Goal: Task Accomplishment & Management: Use online tool/utility

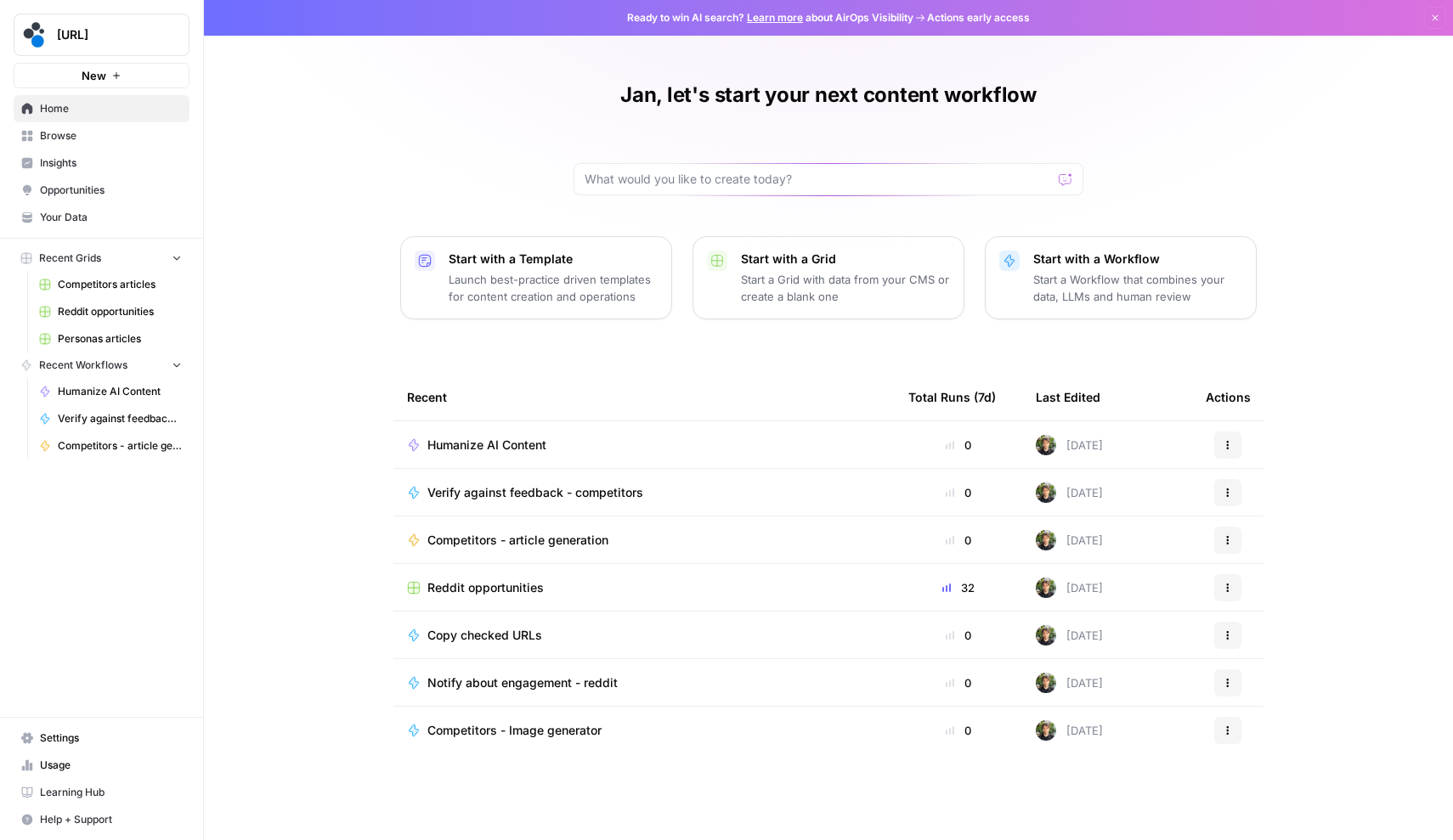
click at [84, 137] on span "Browse" at bounding box center [110, 136] width 142 height 16
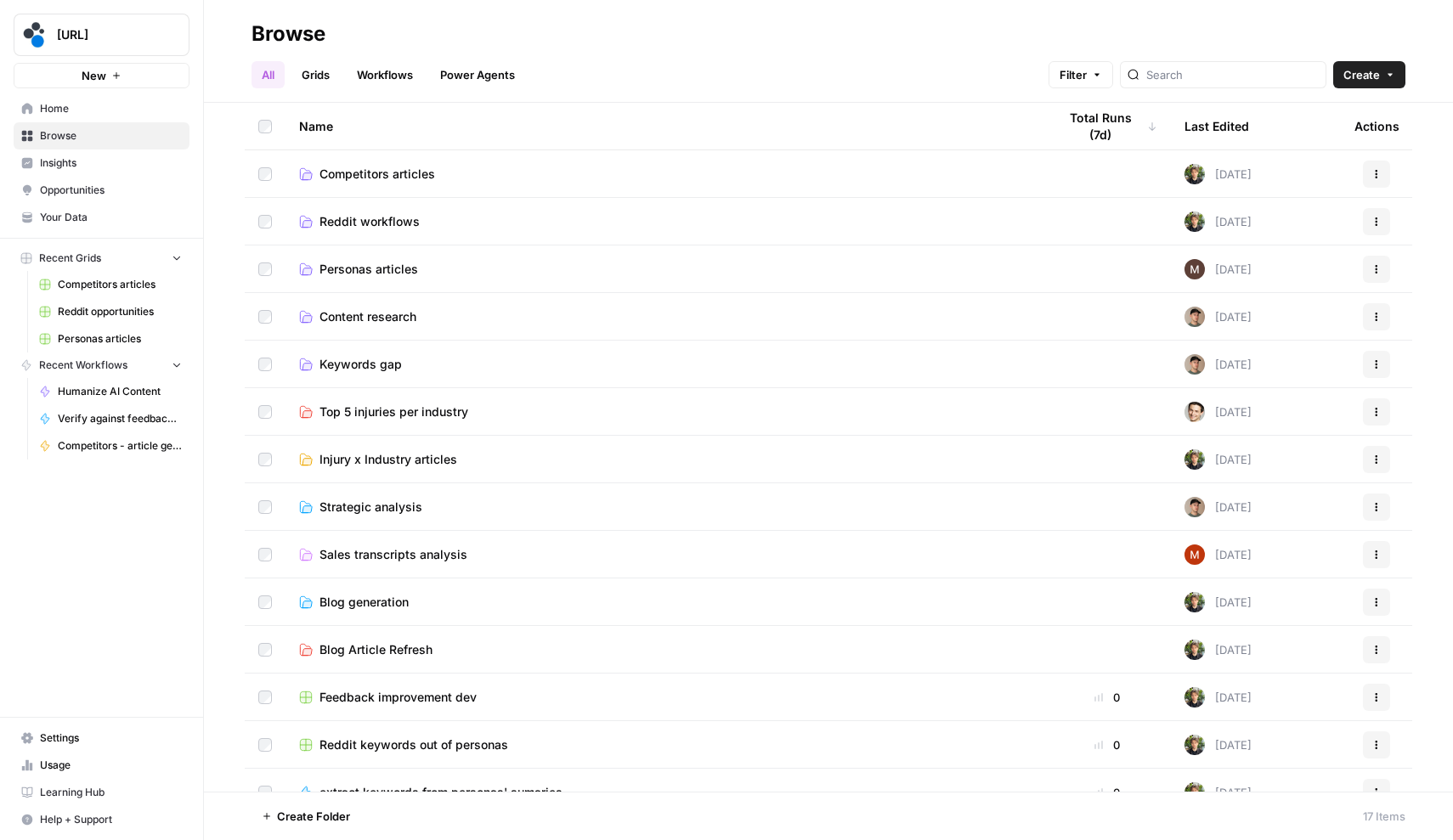
click at [320, 76] on link "Grids" at bounding box center [316, 74] width 48 height 27
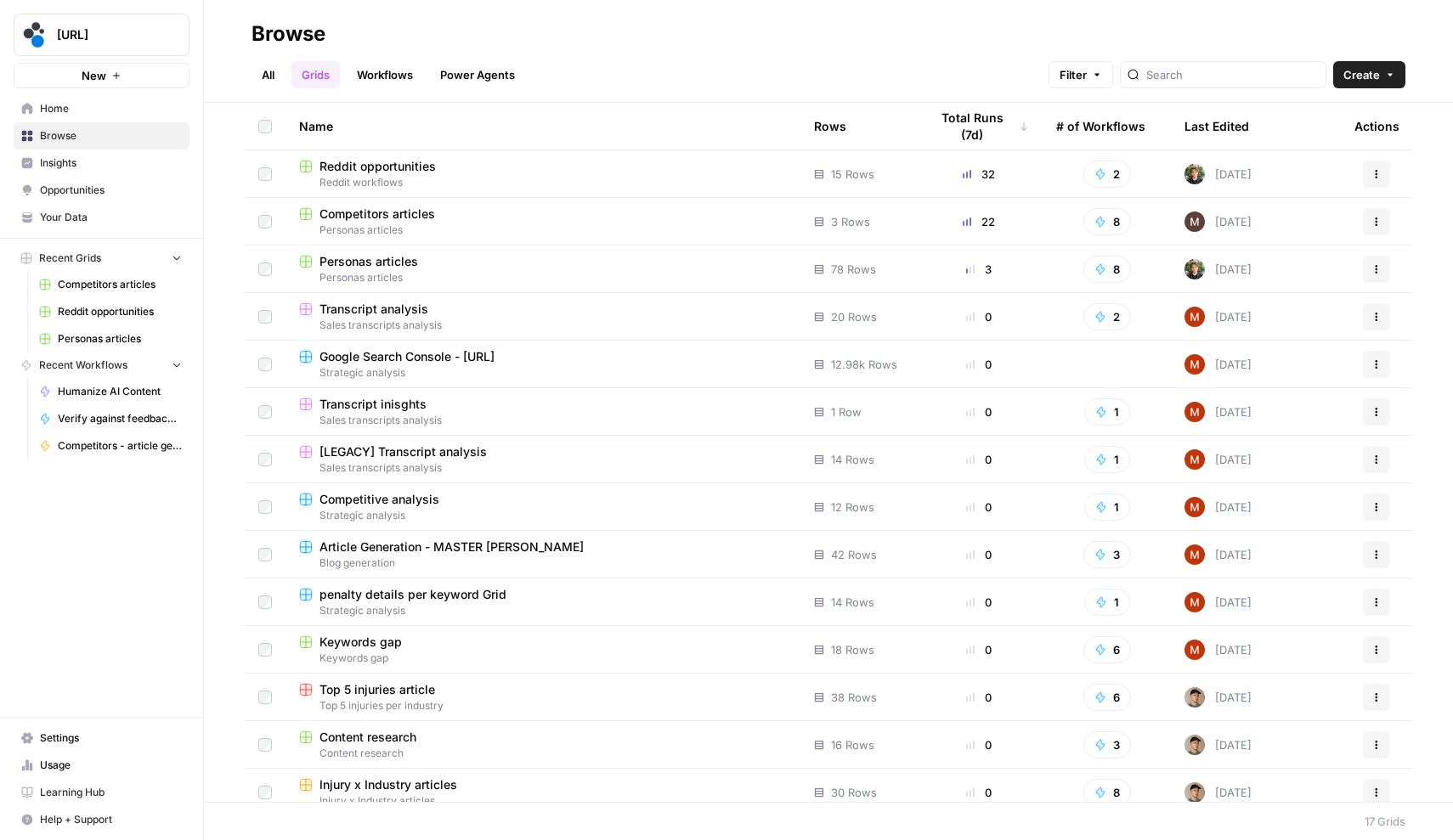
click at [460, 215] on div "Competitors articles" at bounding box center [542, 214] width 488 height 17
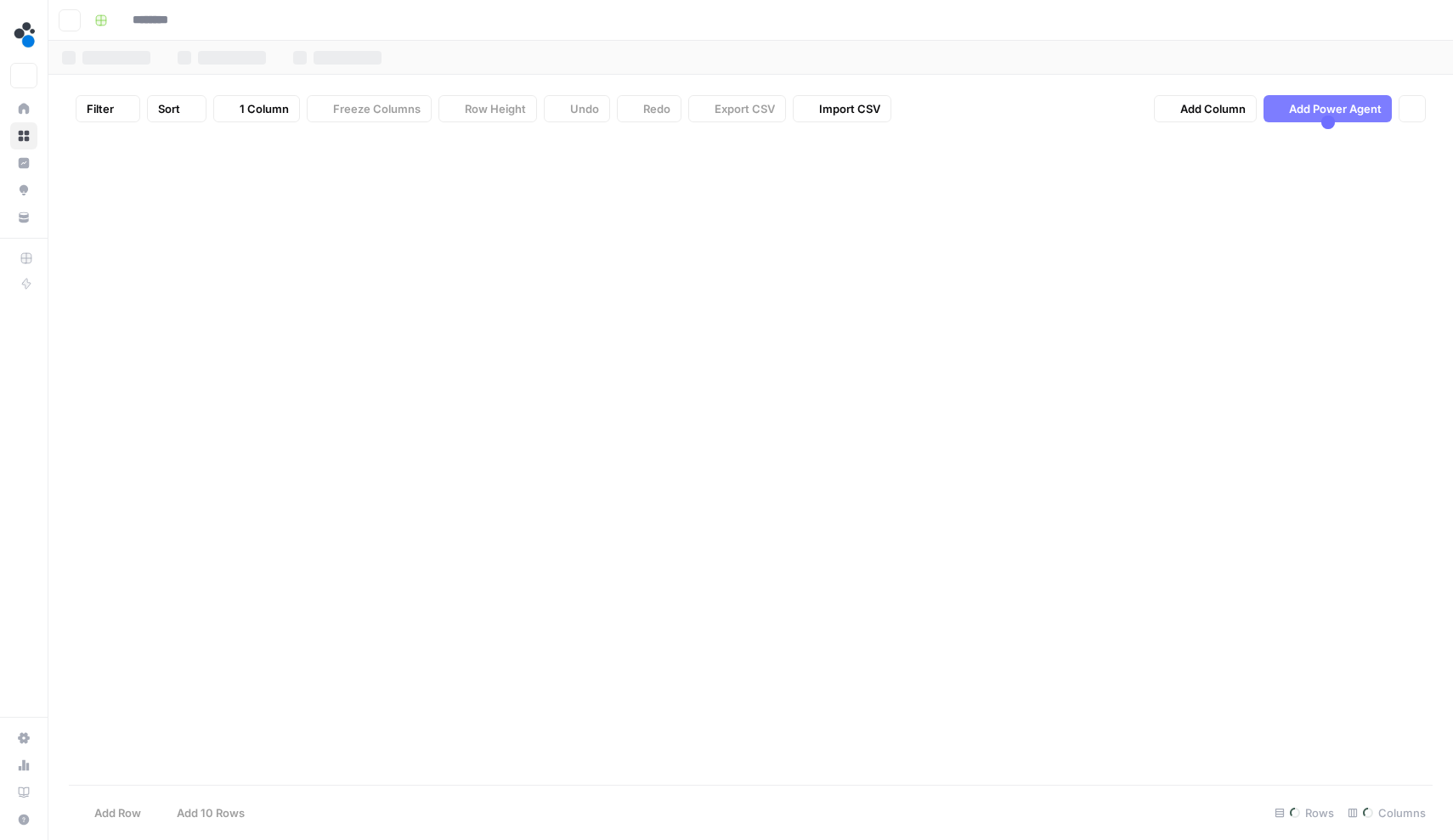
type input "**********"
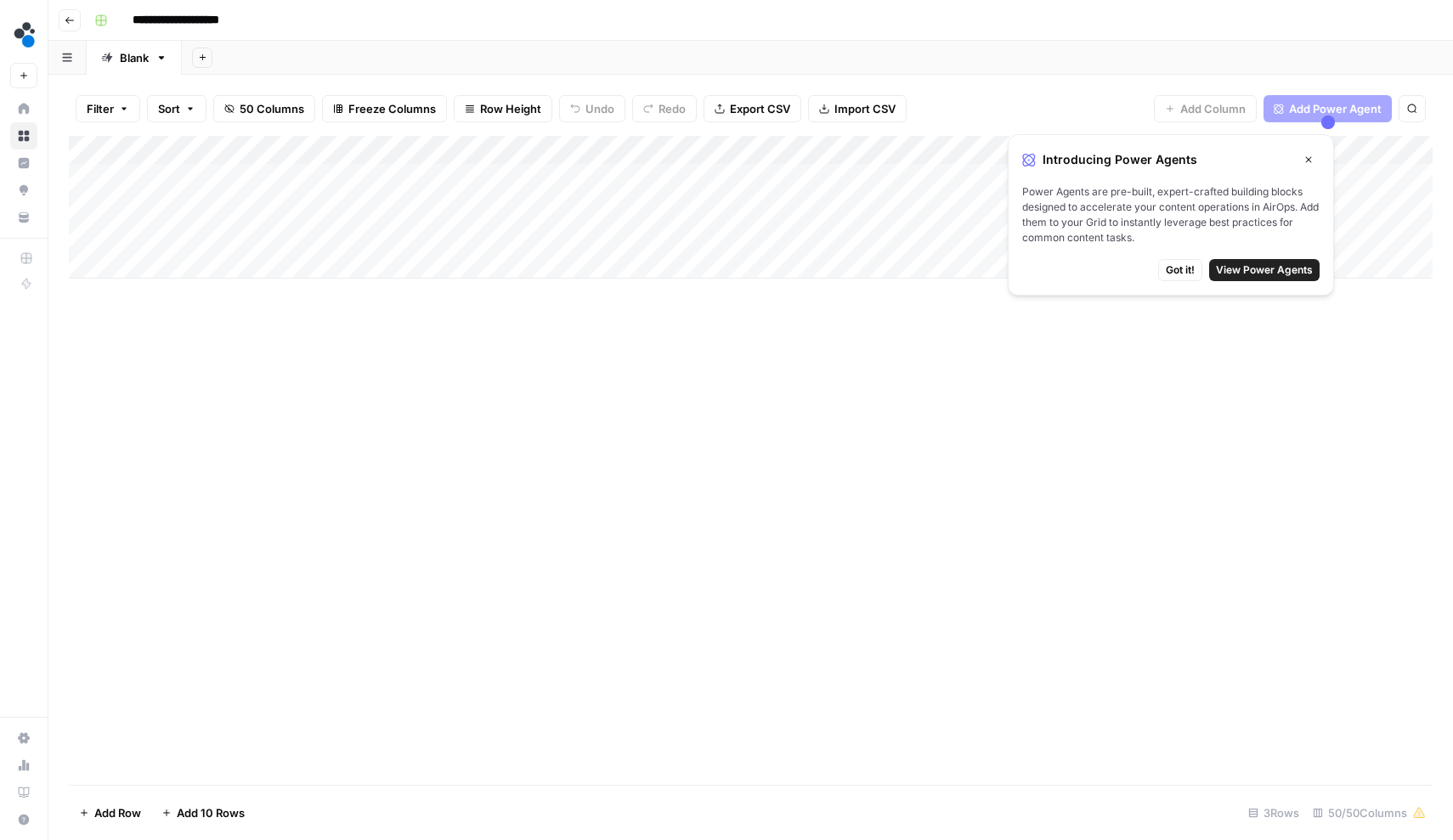
click at [1307, 160] on icon "button" at bounding box center [1309, 159] width 10 height 10
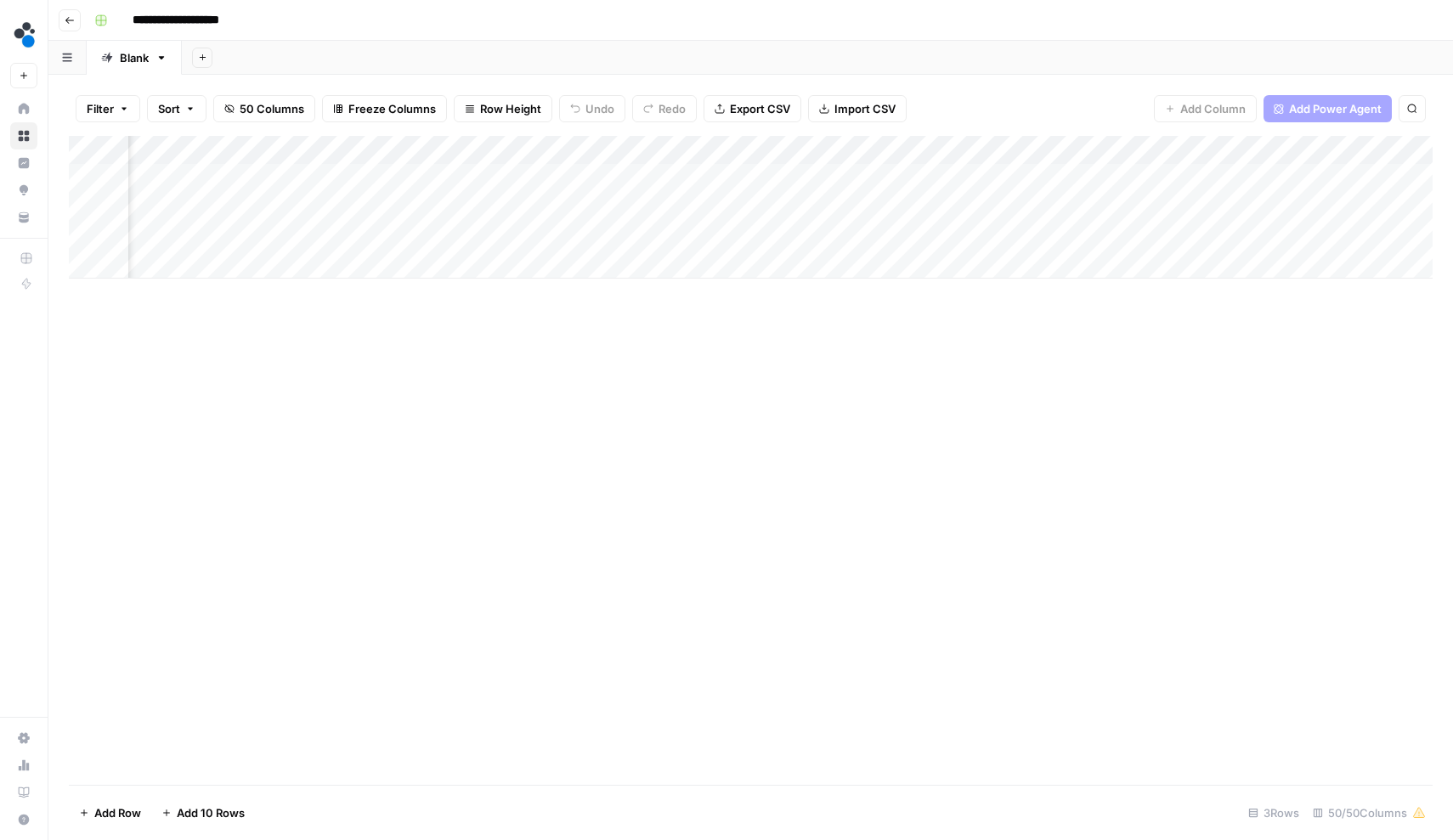
scroll to position [0, 7346]
click at [836, 175] on div "Add Column" at bounding box center [751, 207] width 1364 height 142
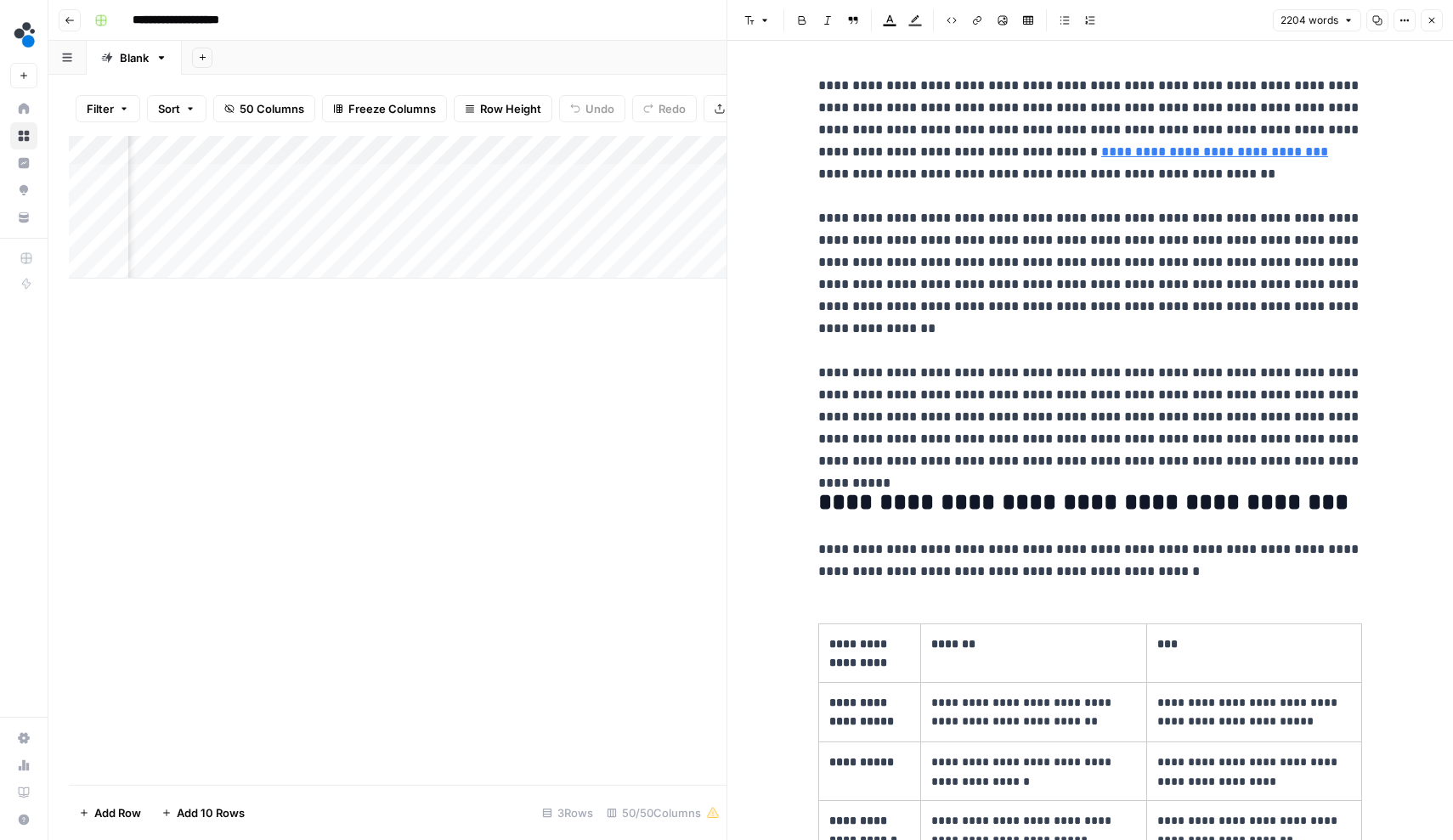
click at [886, 253] on p "**********" at bounding box center [1090, 274] width 544 height 398
click at [1223, 56] on div "Close" at bounding box center [1263, 43] width 204 height 27
type input "√"
paste input "Understanding these core"
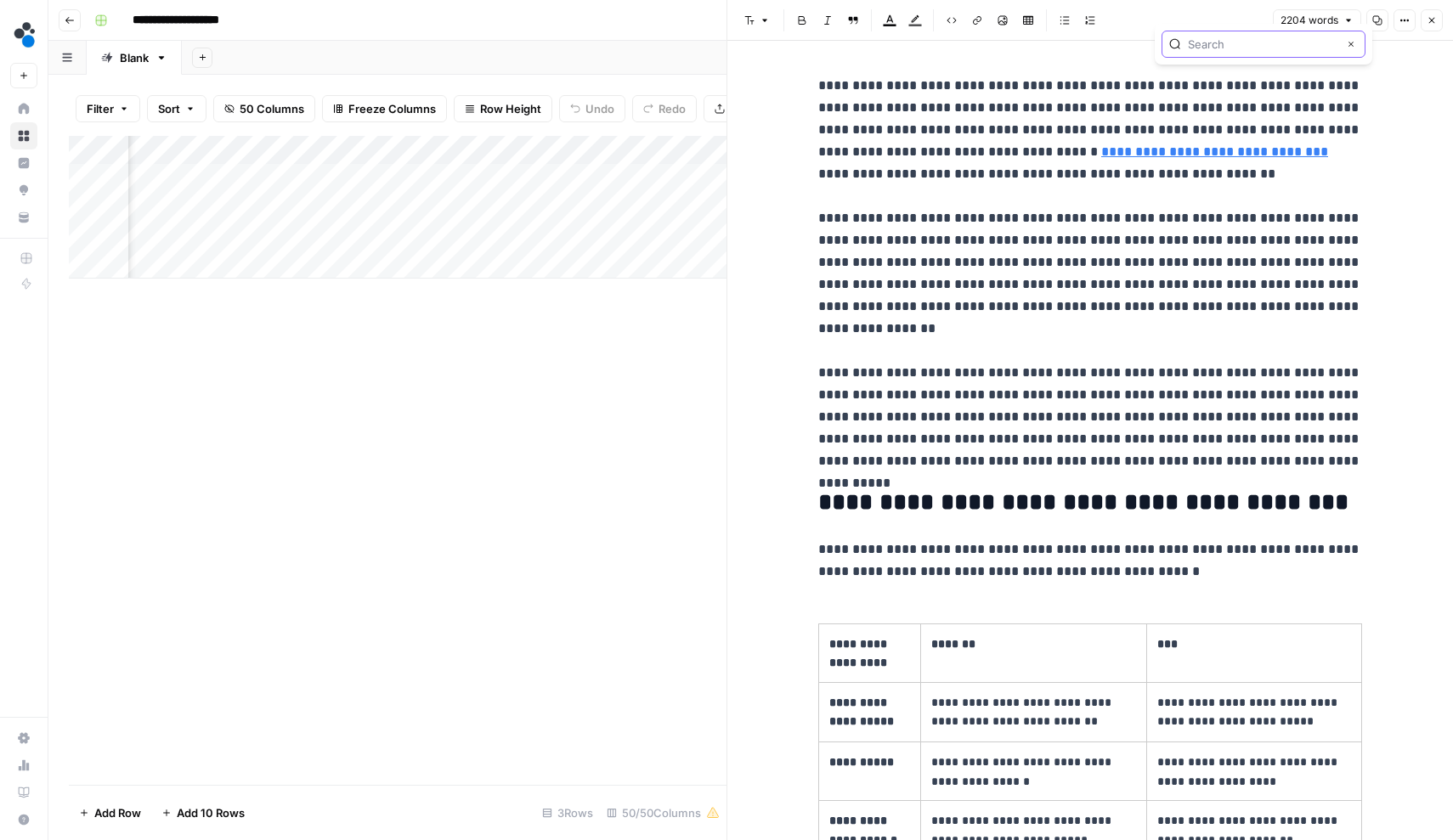
type input "Understanding these core"
click at [1176, 102] on p "**********" at bounding box center [1090, 274] width 544 height 398
type input "understanding"
click at [1316, 43] on icon "button" at bounding box center [1317, 43] width 8 height 8
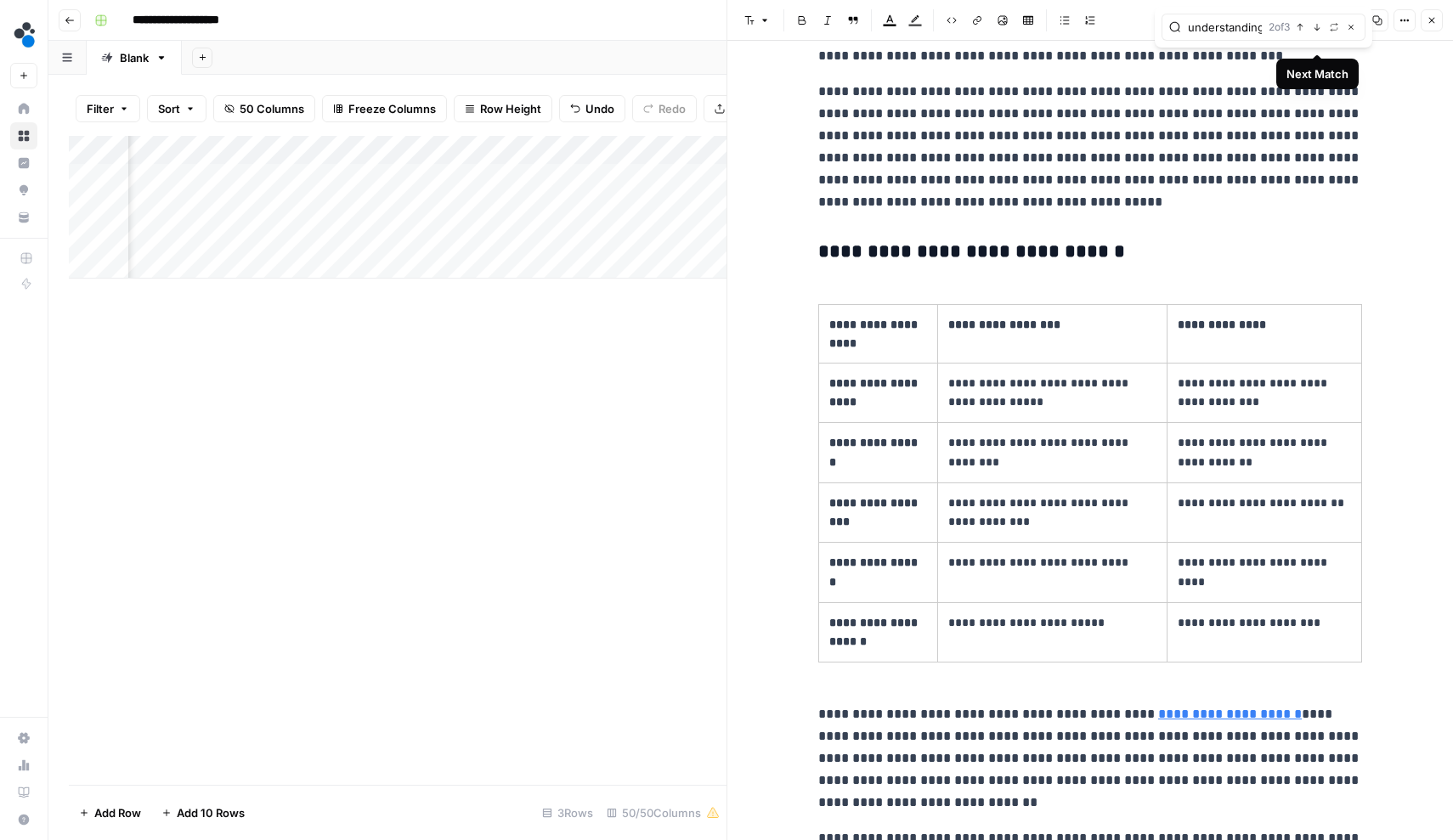
scroll to position [6139, 0]
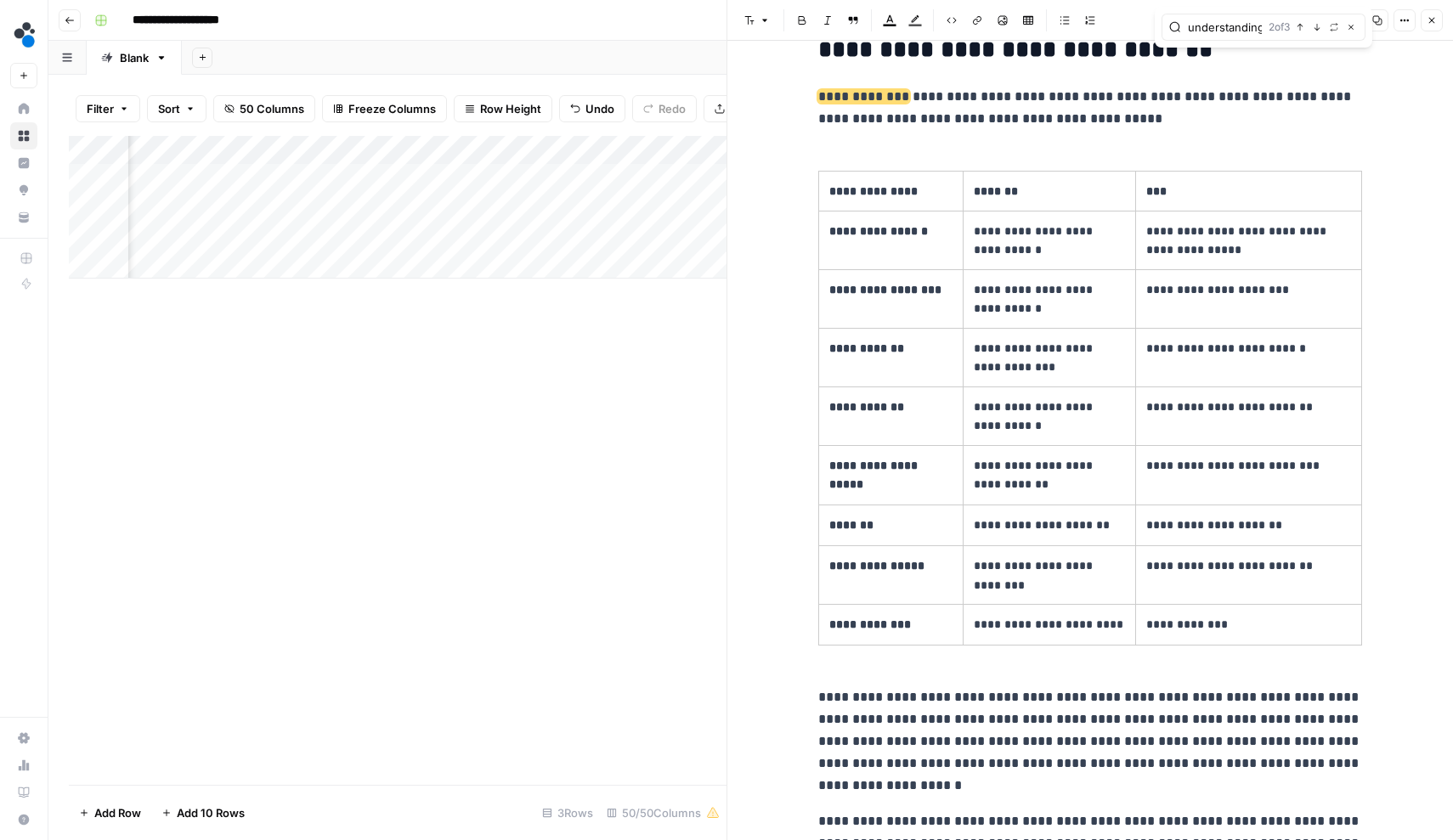
click at [1316, 29] on icon "button" at bounding box center [1318, 27] width 6 height 6
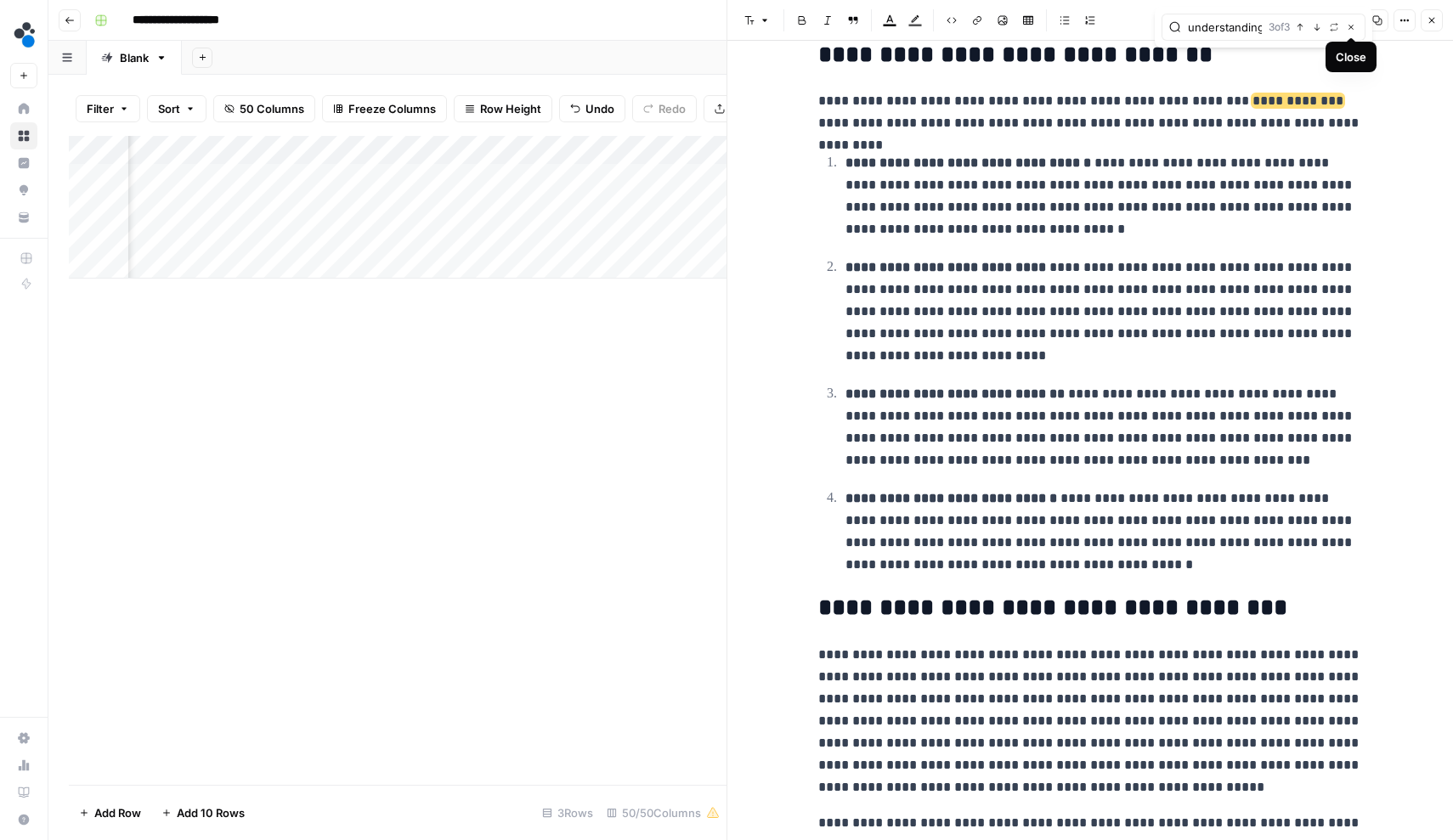
click at [1348, 27] on icon "button" at bounding box center [1351, 27] width 8 height 8
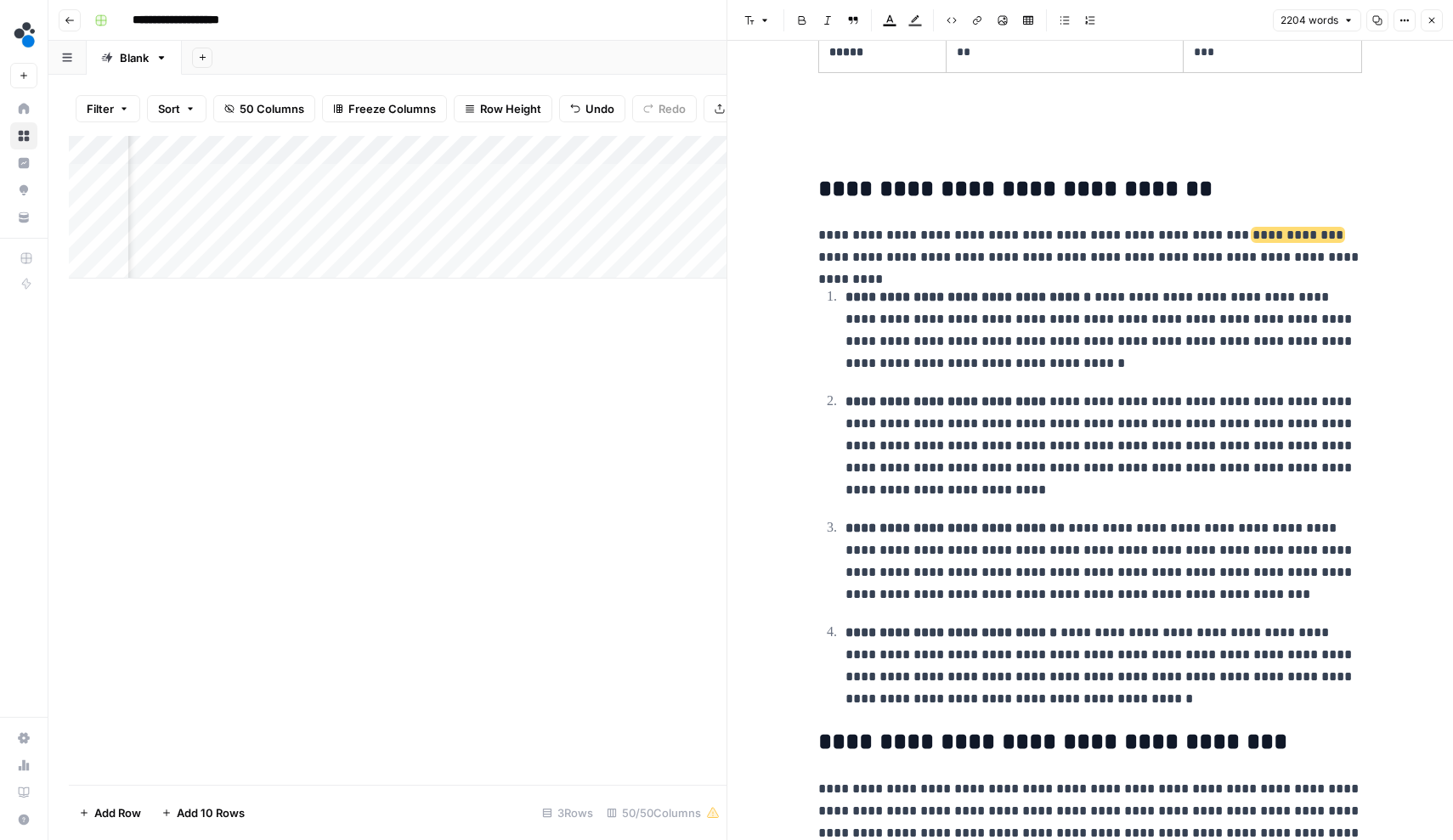
scroll to position [7881, 0]
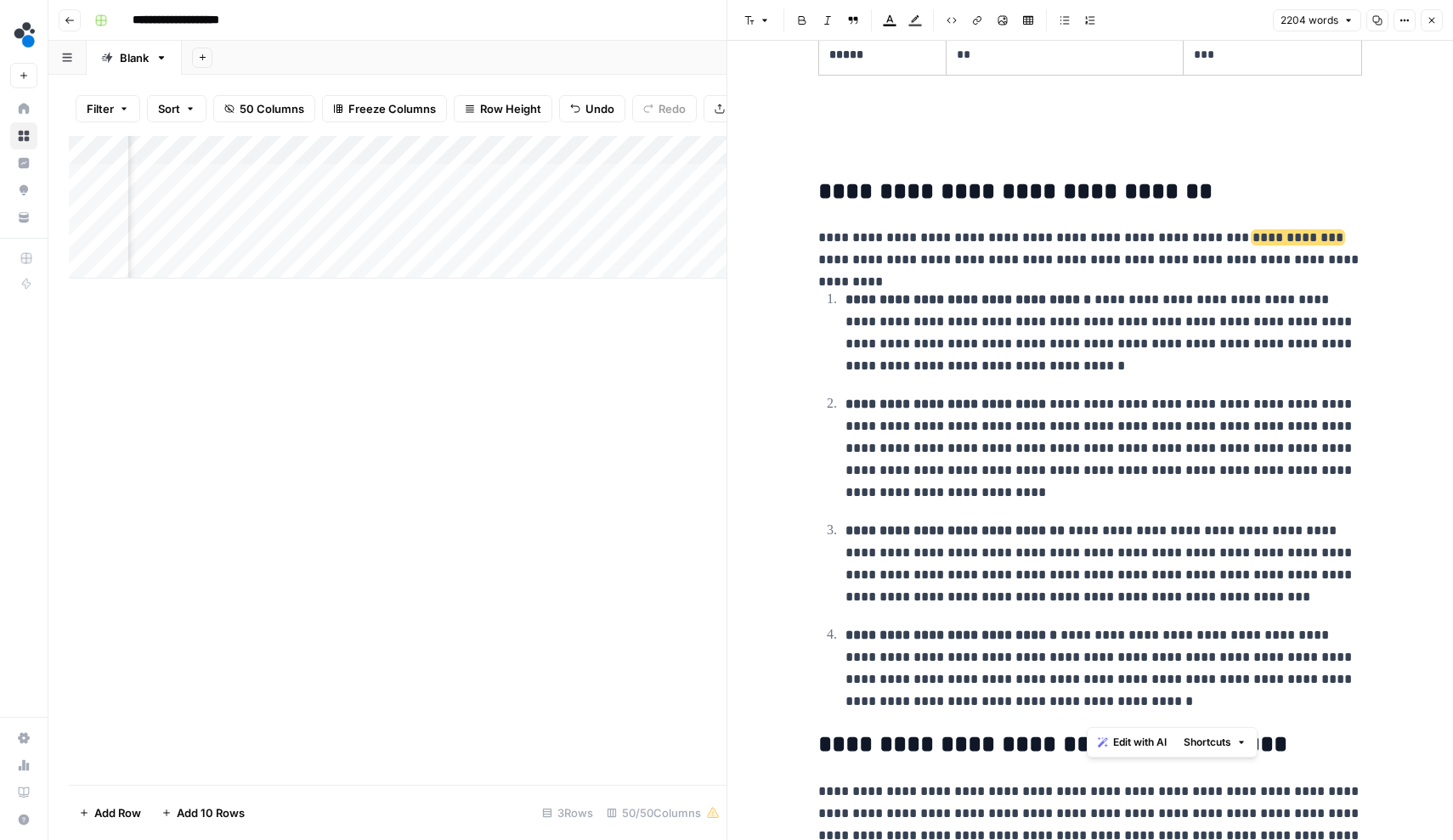
drag, startPoint x: 1082, startPoint y: 710, endPoint x: 1143, endPoint y: 710, distance: 61.0
click at [1143, 732] on h2 "**********" at bounding box center [1090, 745] width 544 height 26
click at [1142, 671] on p "**********" at bounding box center [1104, 669] width 516 height 90
click at [1423, 26] on button "Close" at bounding box center [1432, 20] width 22 height 22
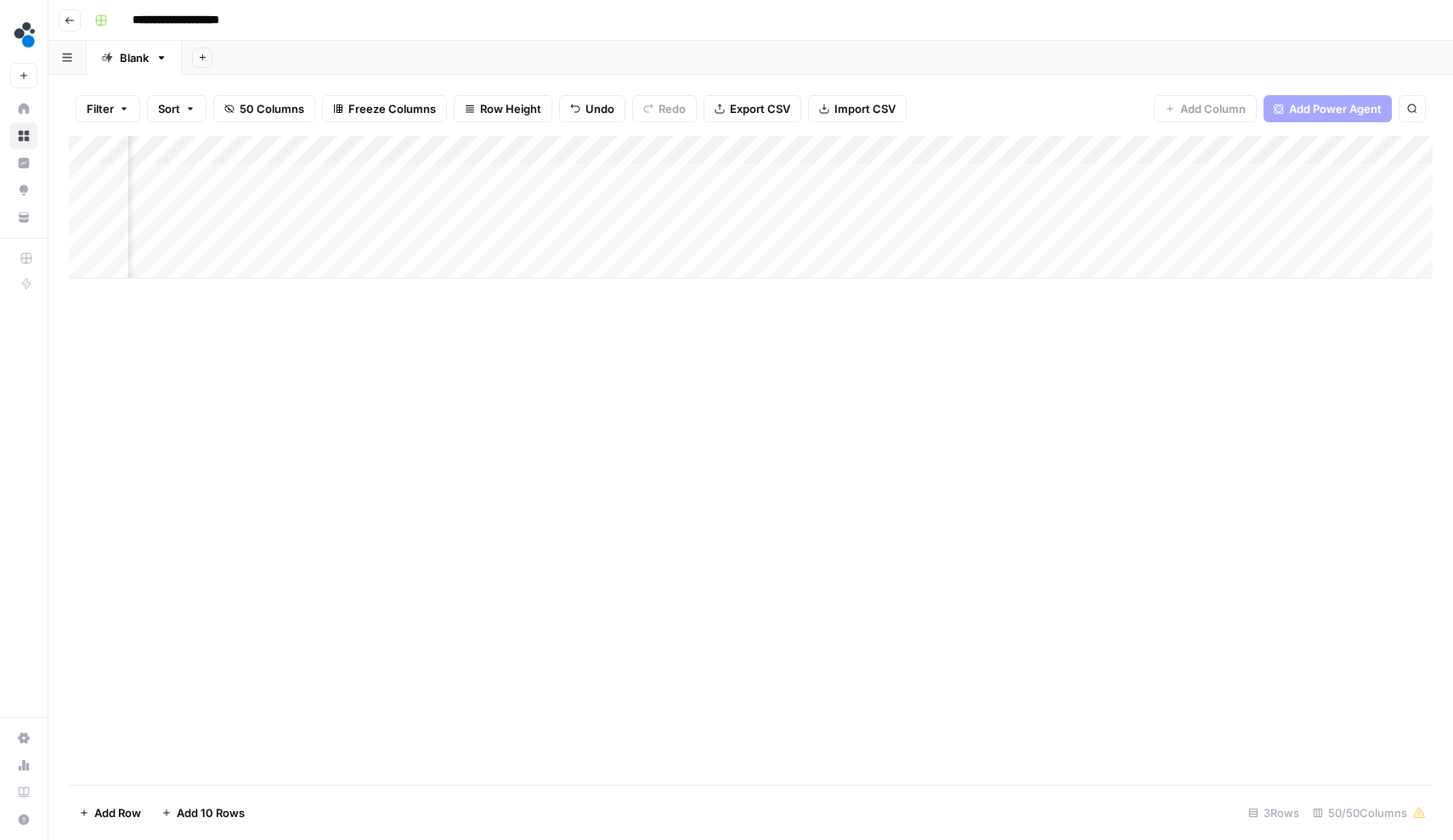
scroll to position [0, 7376]
click at [805, 175] on div "Add Column" at bounding box center [751, 207] width 1364 height 142
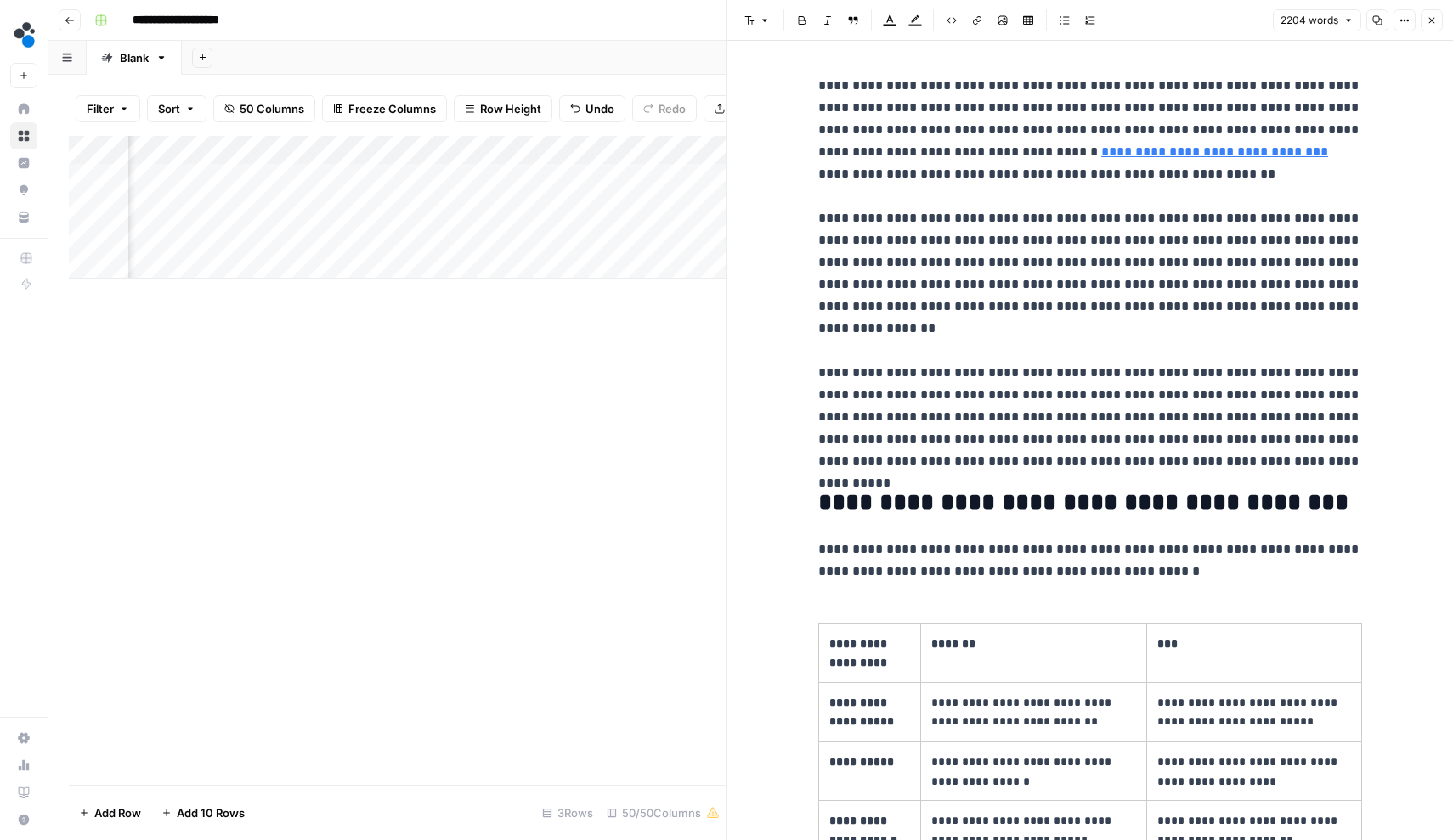
click at [969, 208] on p "**********" at bounding box center [1090, 274] width 544 height 398
drag, startPoint x: 1318, startPoint y: 1, endPoint x: 1302, endPoint y: 47, distance: 48.7
click at [1302, 47] on icon "button" at bounding box center [1299, 43] width 8 height 8
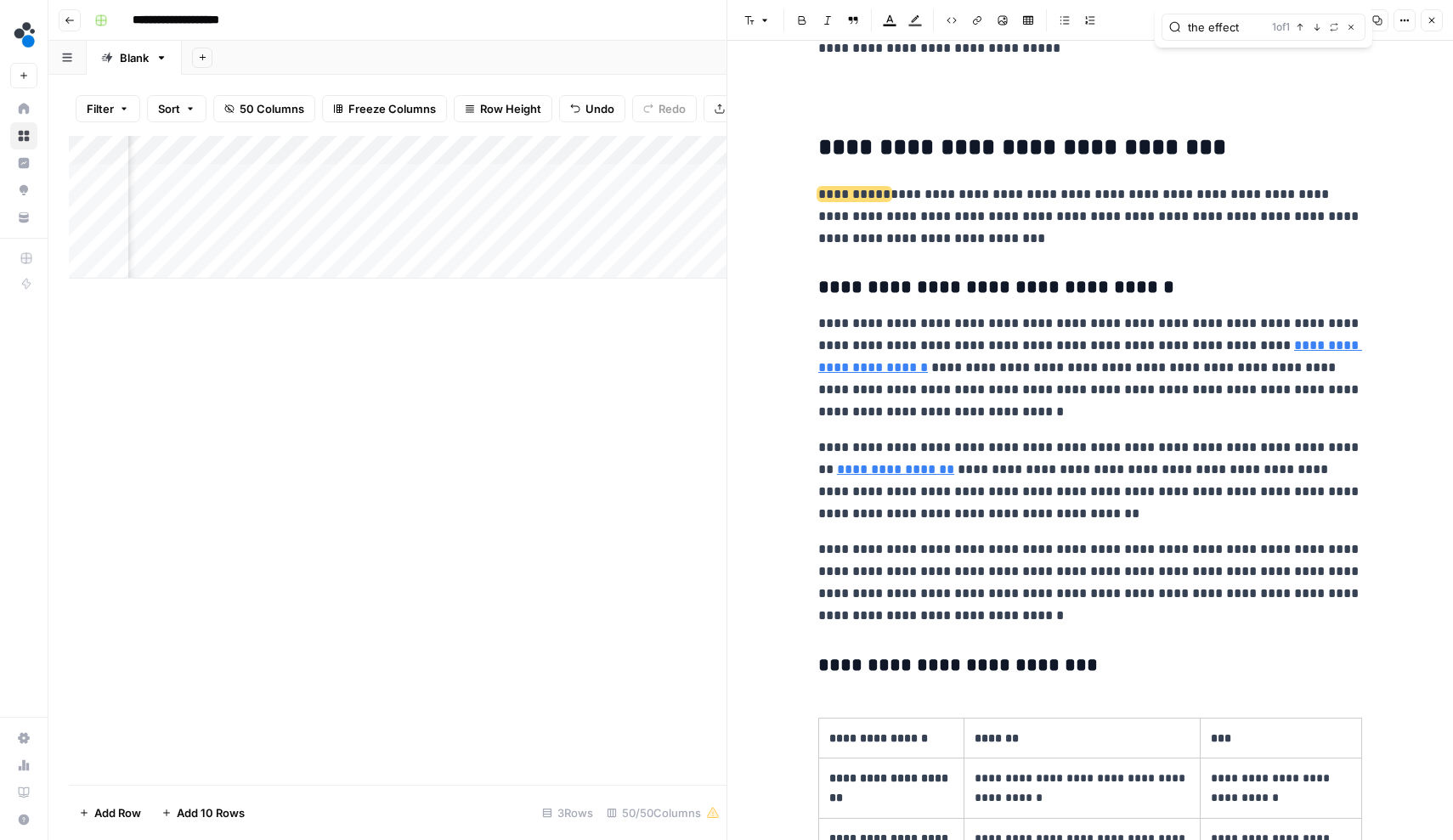
scroll to position [3677, 0]
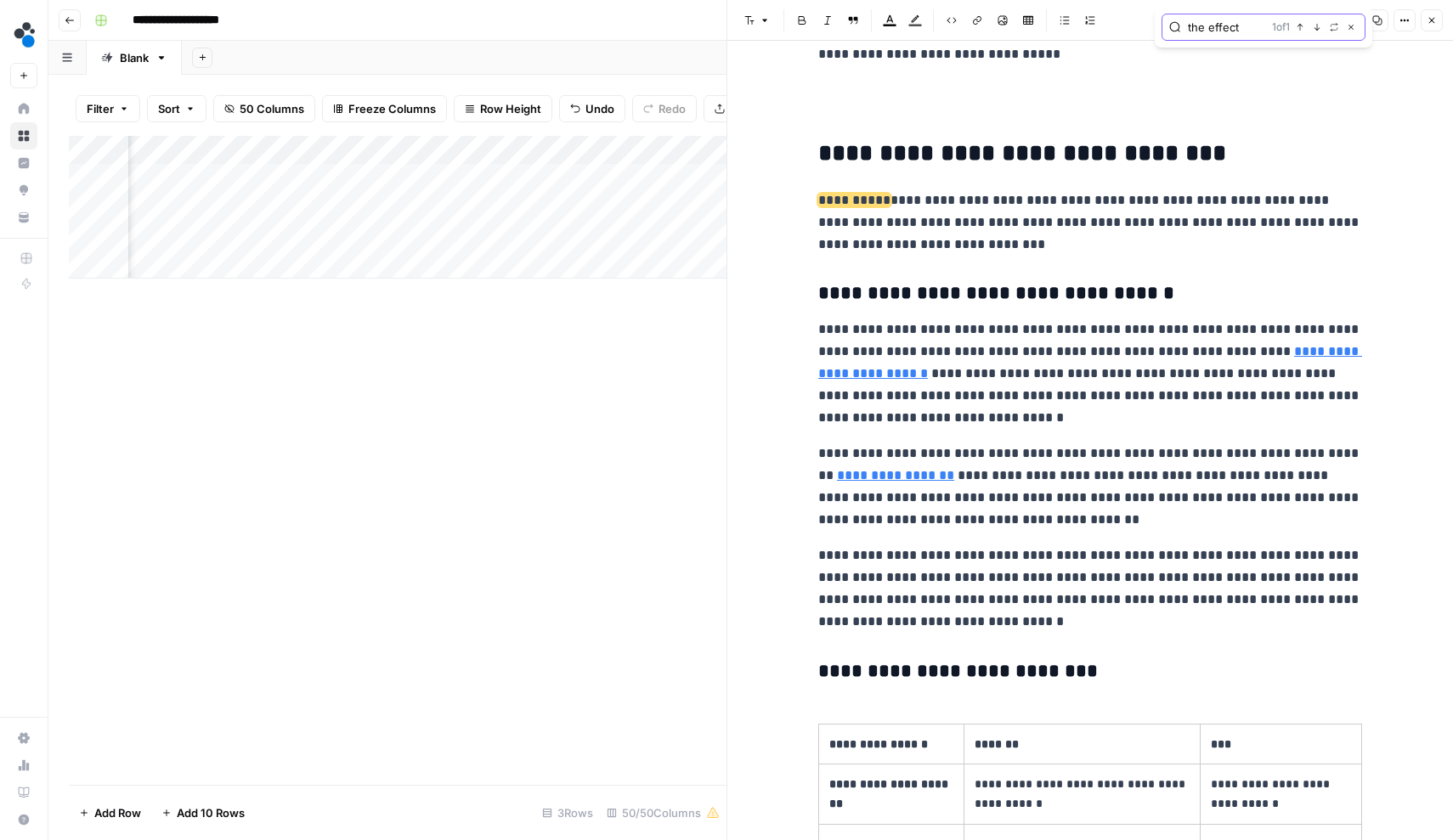
click at [1191, 22] on input "the effect" at bounding box center [1227, 27] width 78 height 17
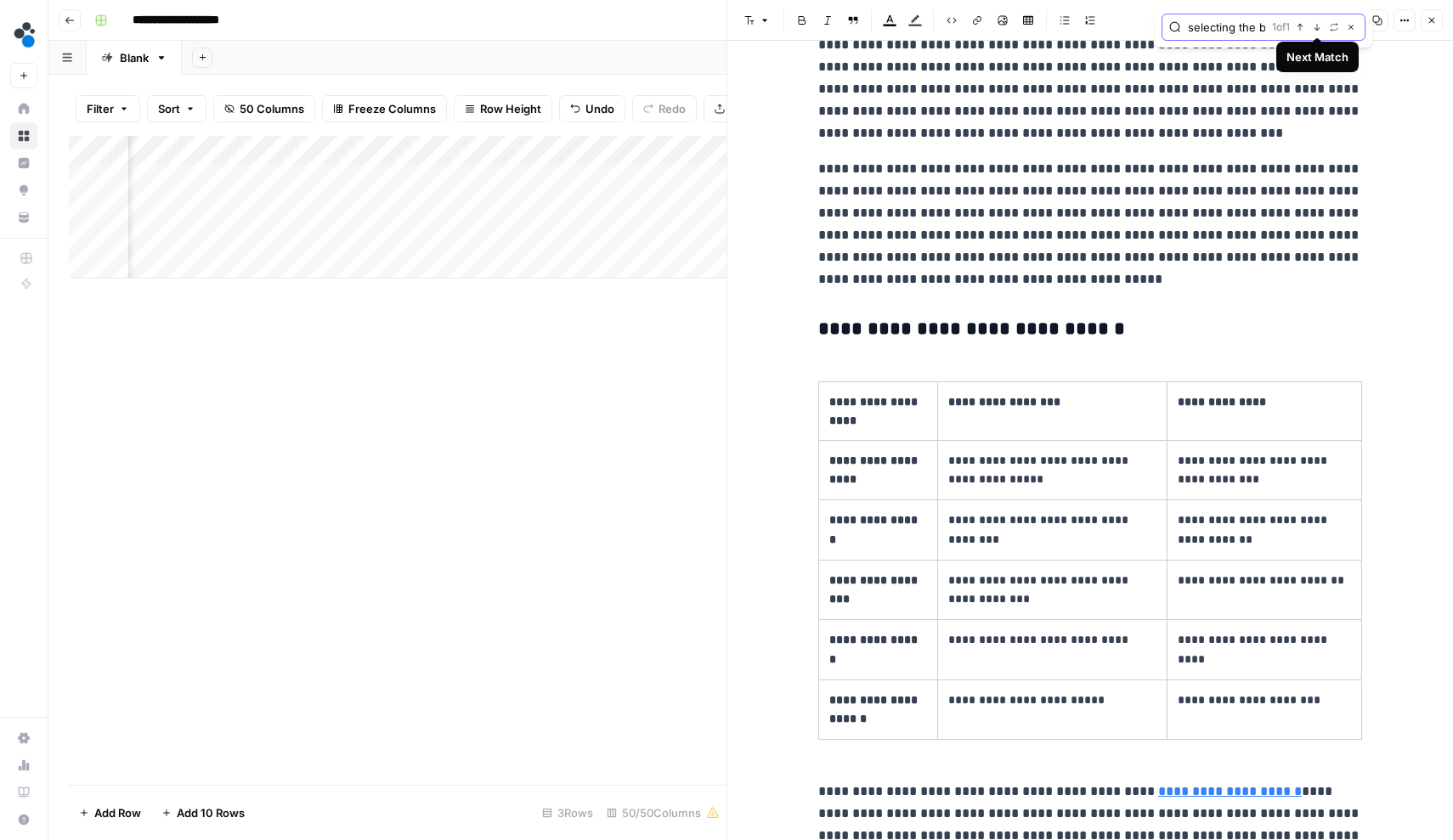
type input "selecting the best"
click at [1315, 27] on icon "button" at bounding box center [1317, 27] width 8 height 8
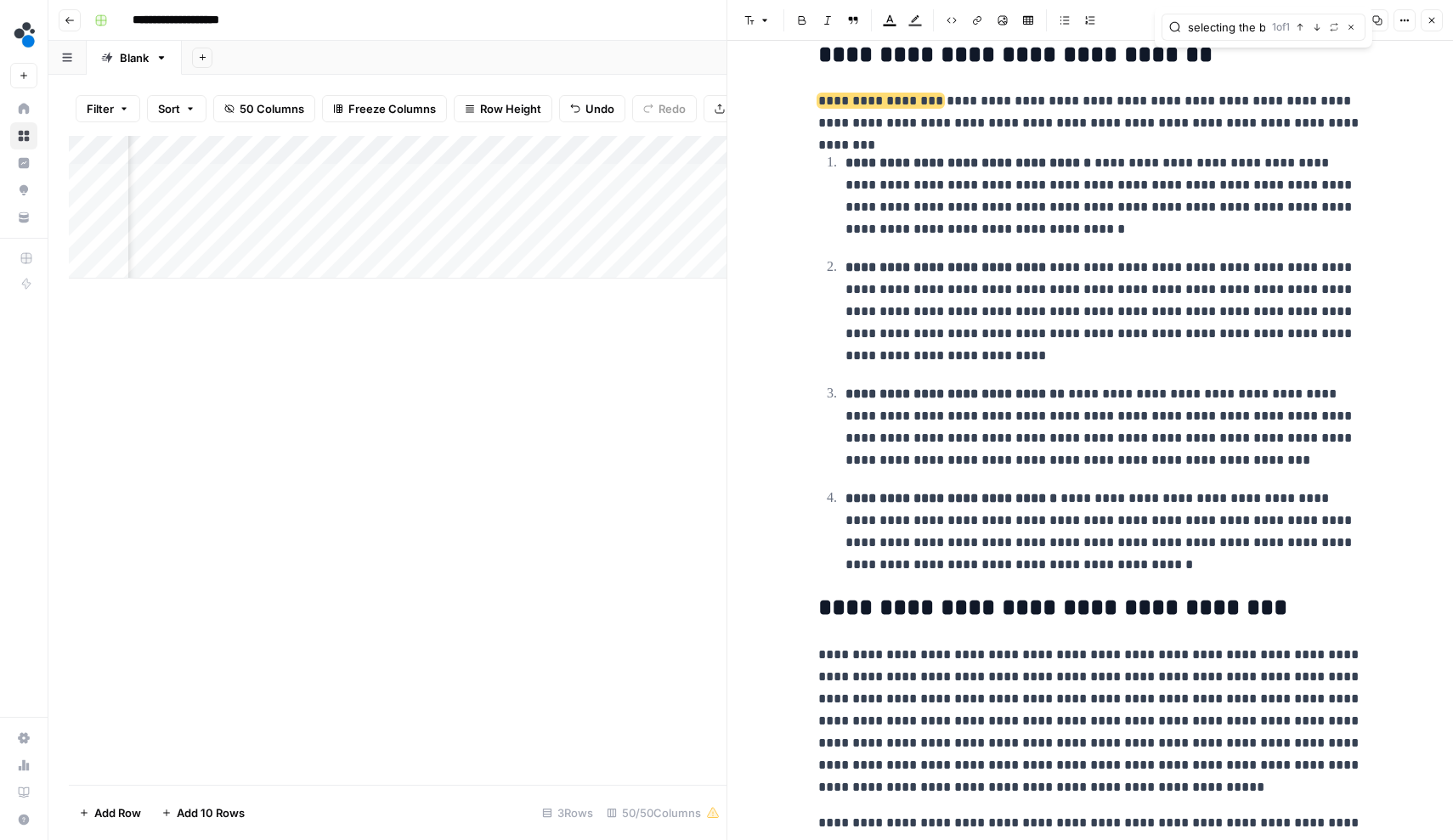
scroll to position [7986, 0]
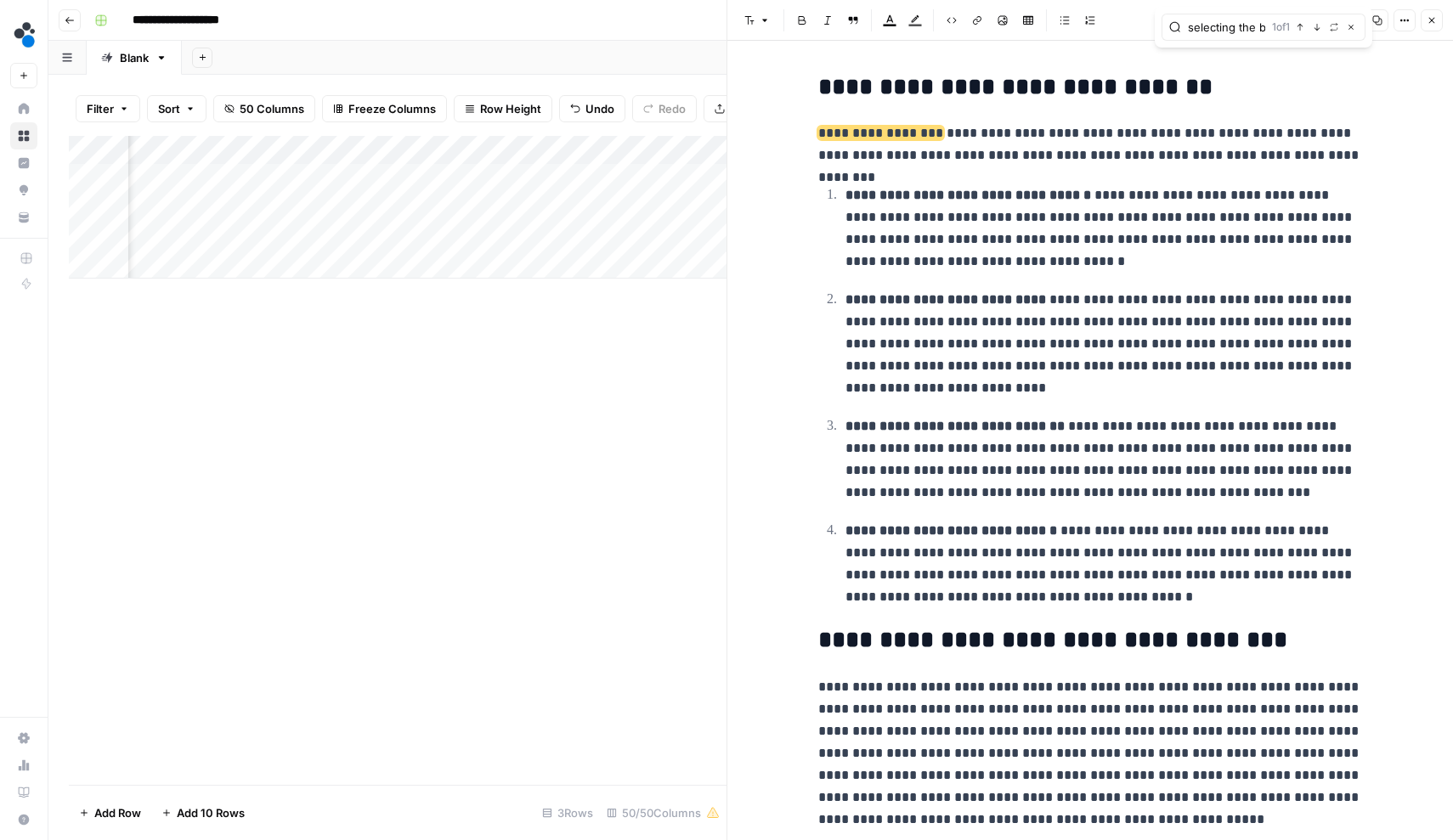
click at [1434, 25] on icon "button" at bounding box center [1432, 20] width 10 height 10
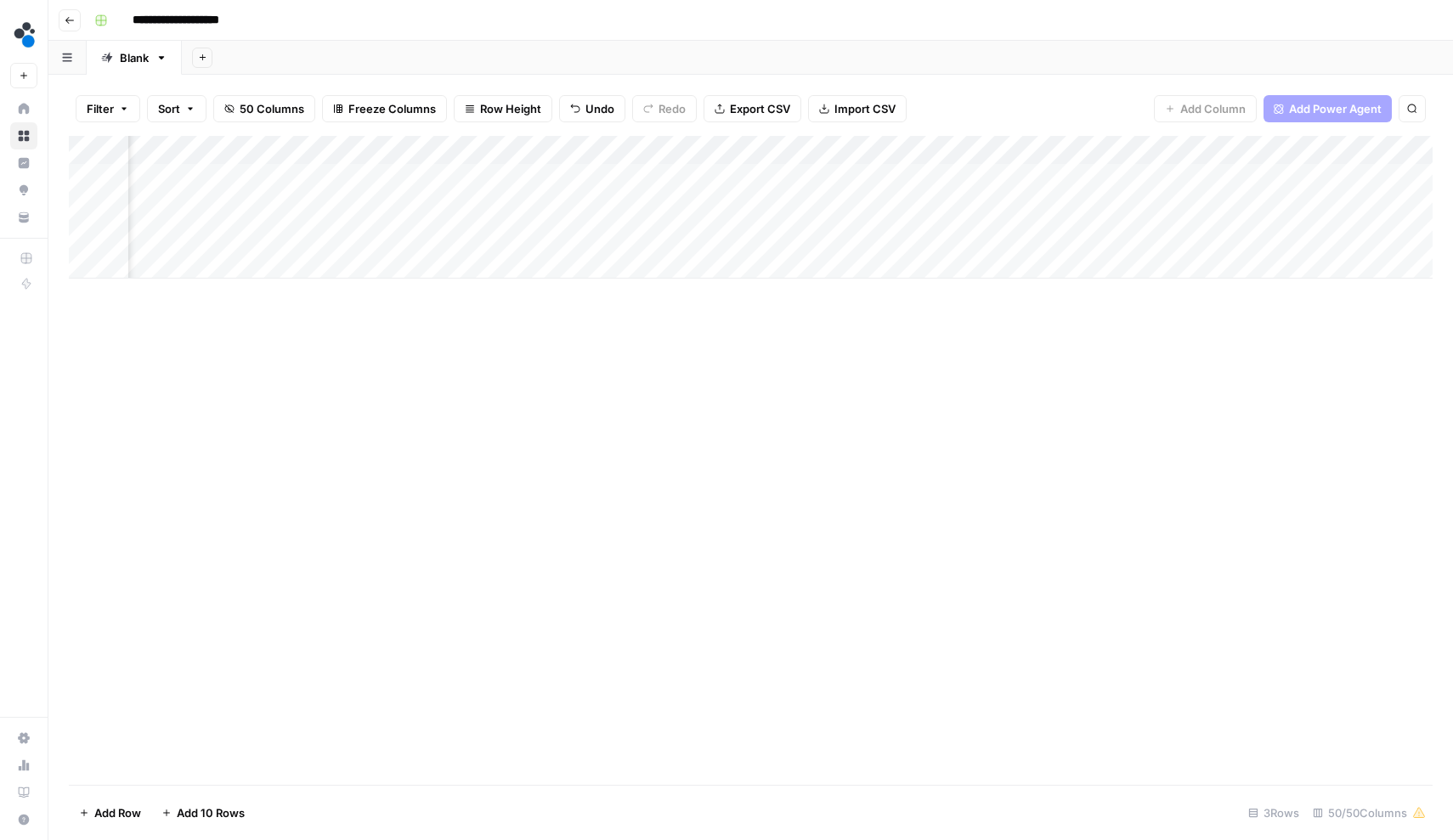
scroll to position [0, 5112]
click at [671, 203] on div "Add Column" at bounding box center [751, 207] width 1364 height 142
click at [674, 234] on div "Add Column" at bounding box center [751, 207] width 1364 height 142
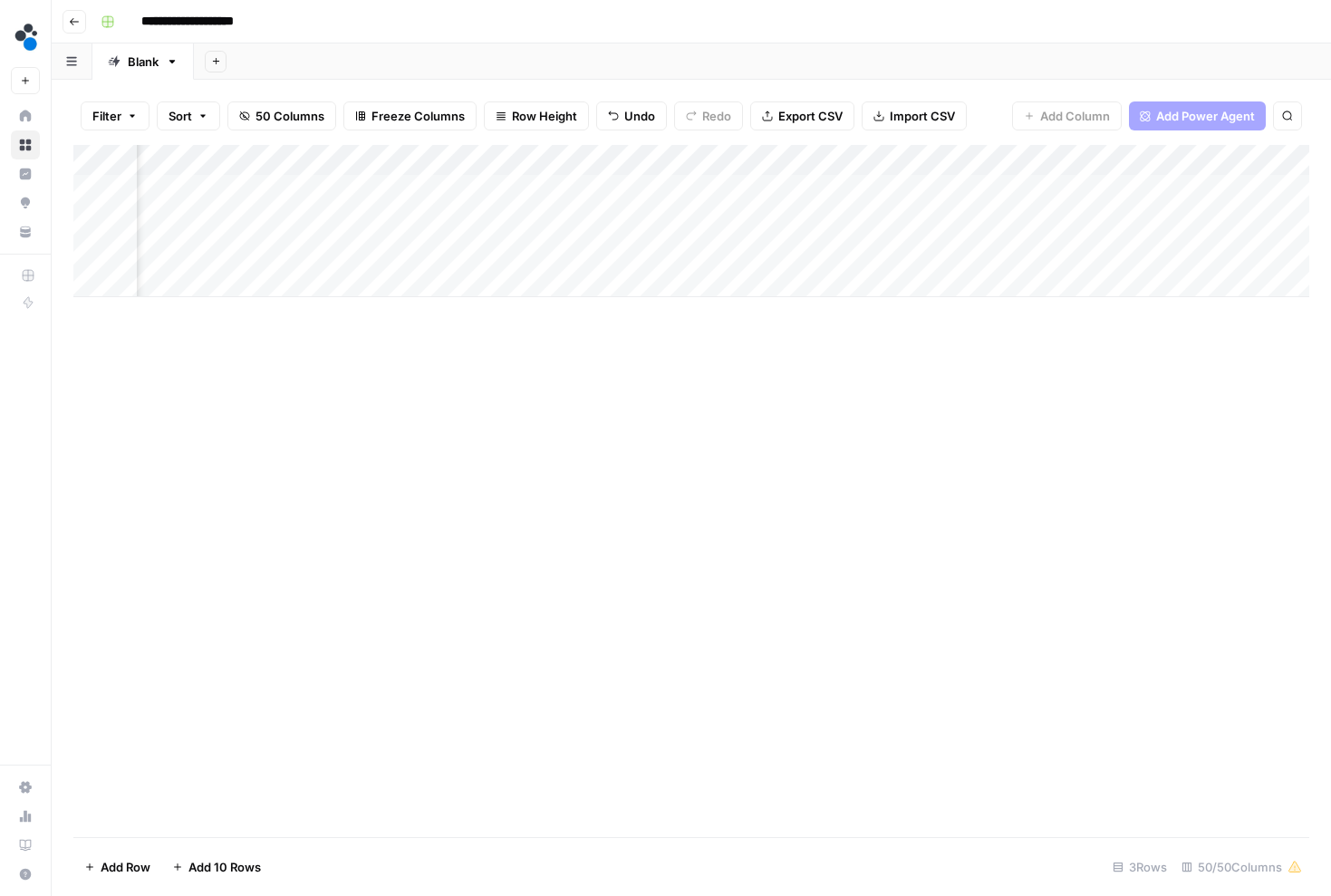
scroll to position [0, 6840]
click at [1028, 249] on div "Add Column" at bounding box center [691, 221] width 1236 height 152
click at [1282, 253] on div "Add Column" at bounding box center [691, 221] width 1236 height 152
click at [1281, 214] on div "Add Column" at bounding box center [691, 221] width 1236 height 152
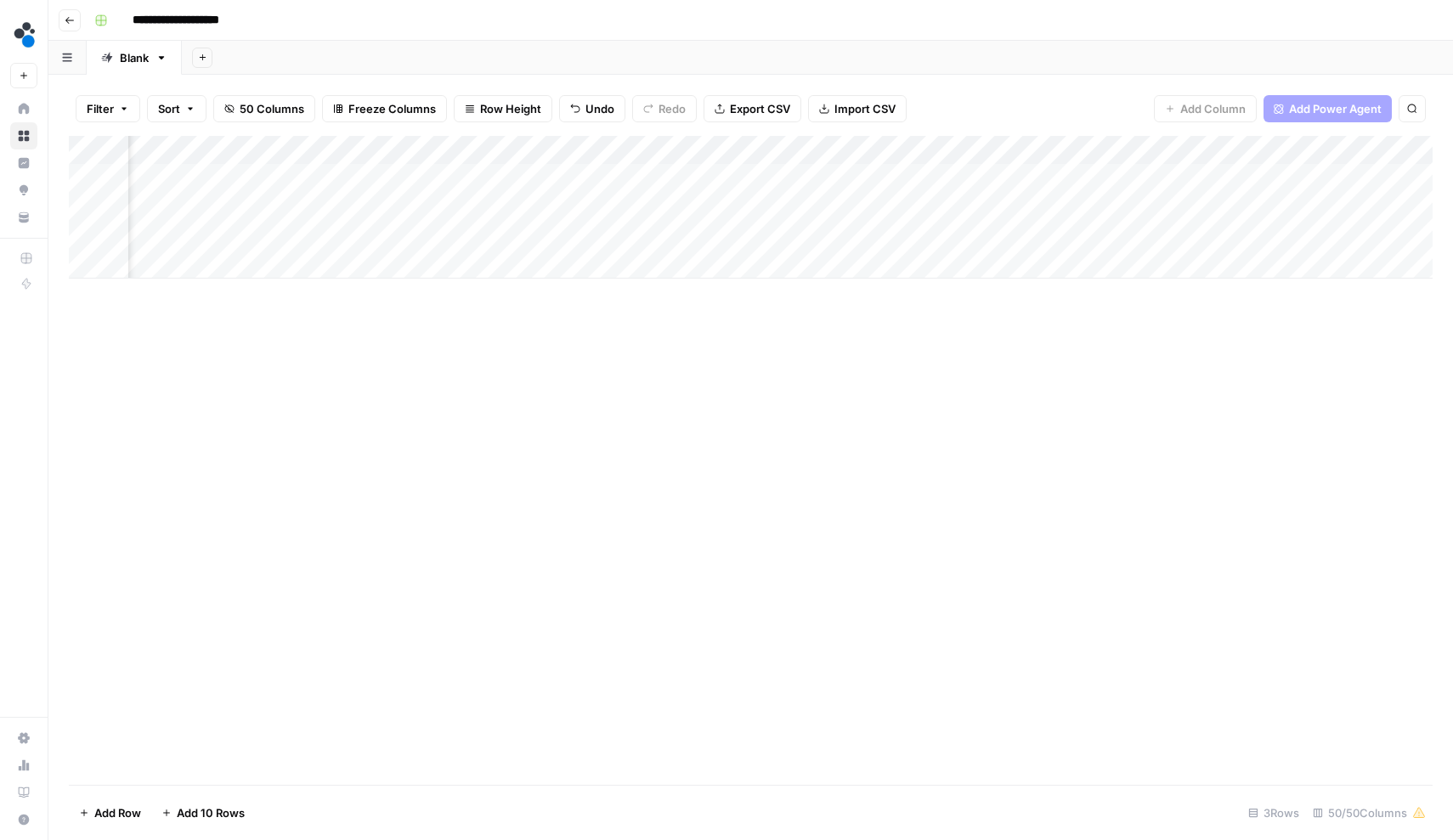
scroll to position [0, 6936]
click at [657, 200] on div "Add Column" at bounding box center [751, 207] width 1364 height 142
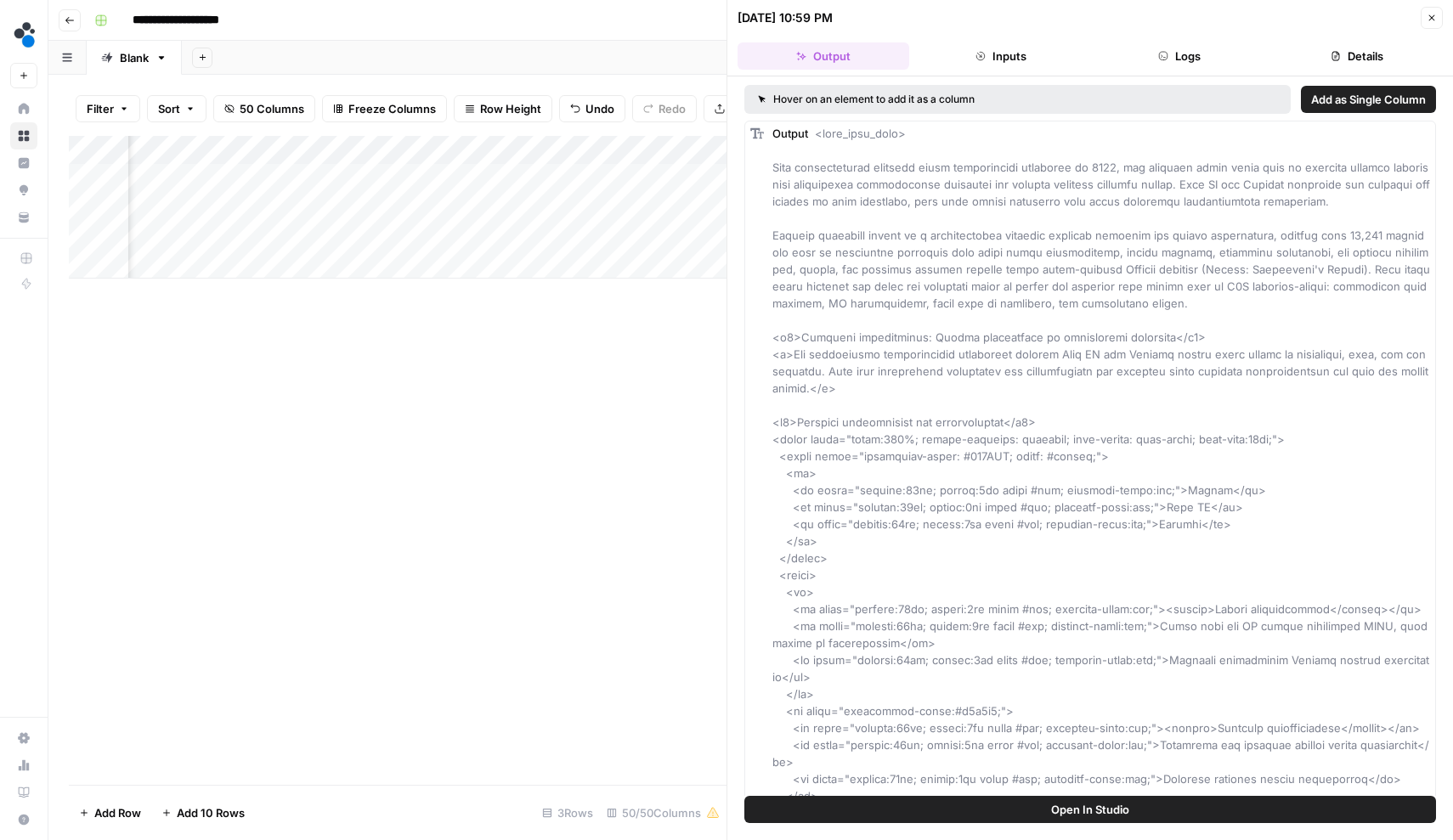
click at [1191, 58] on button "Logs" at bounding box center [1180, 56] width 172 height 27
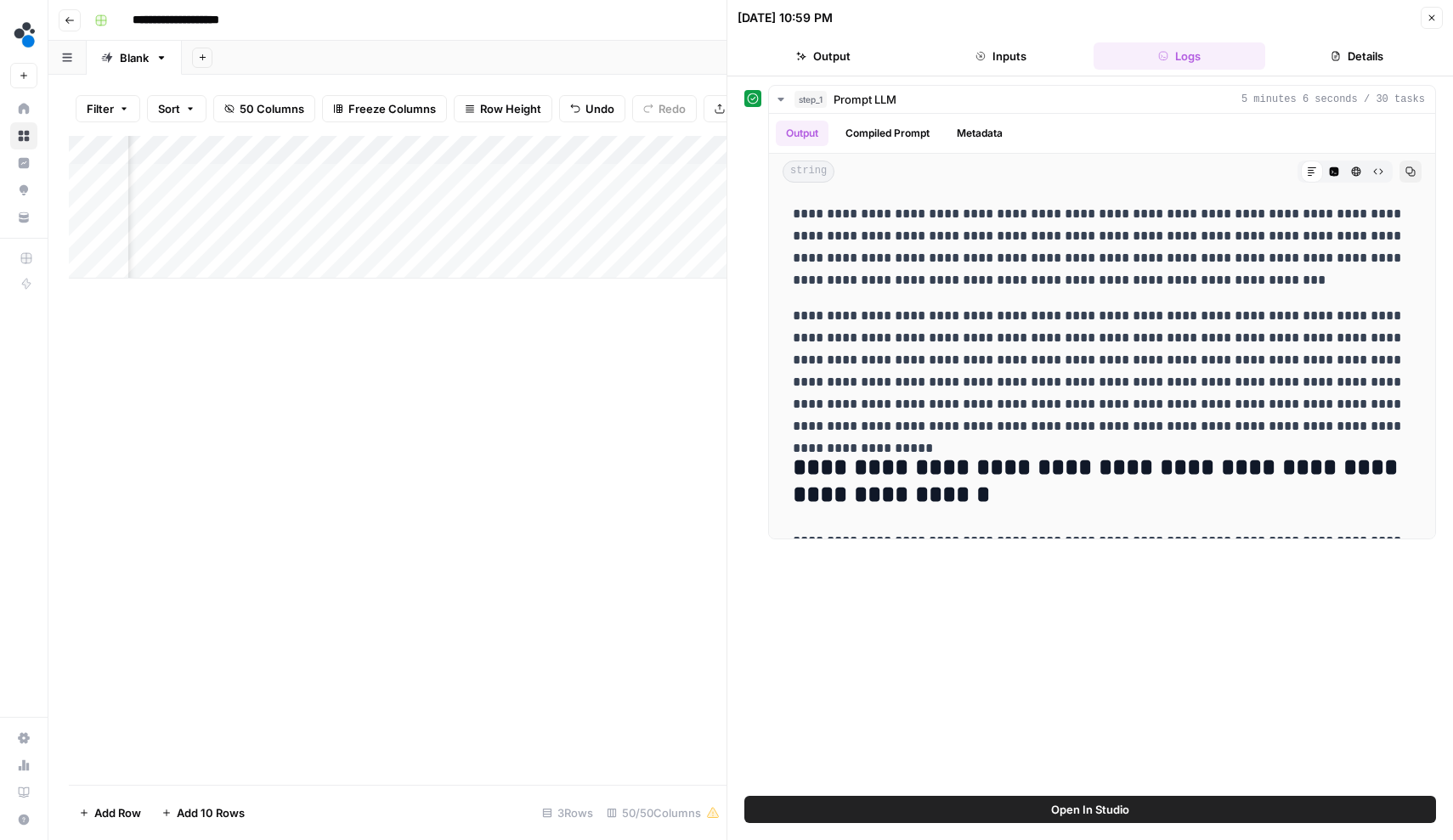
click at [1017, 63] on button "Inputs" at bounding box center [1002, 56] width 172 height 27
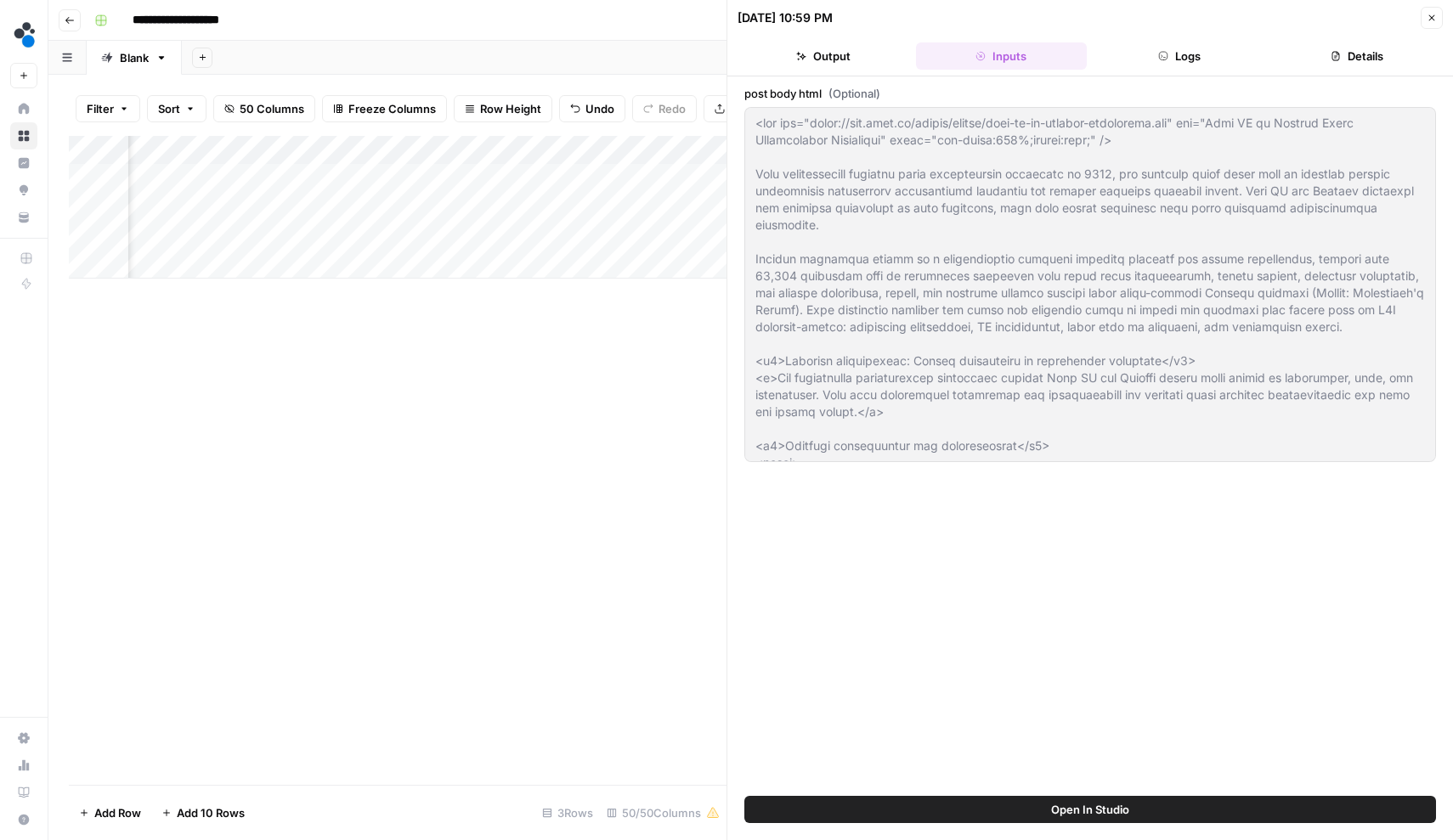
click at [1336, 63] on button "Details" at bounding box center [1359, 56] width 172 height 27
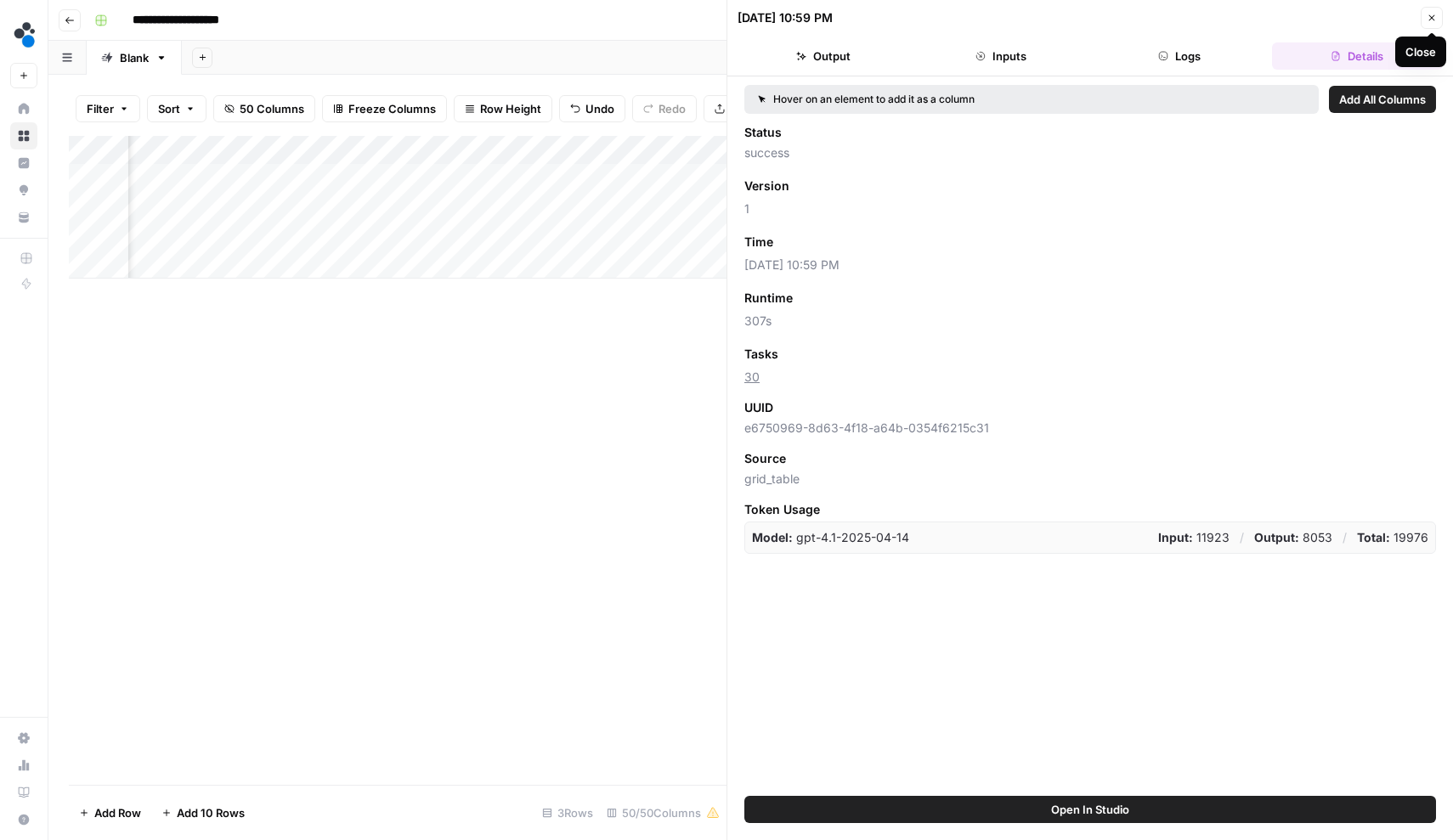
click at [1432, 22] on icon "button" at bounding box center [1432, 18] width 10 height 10
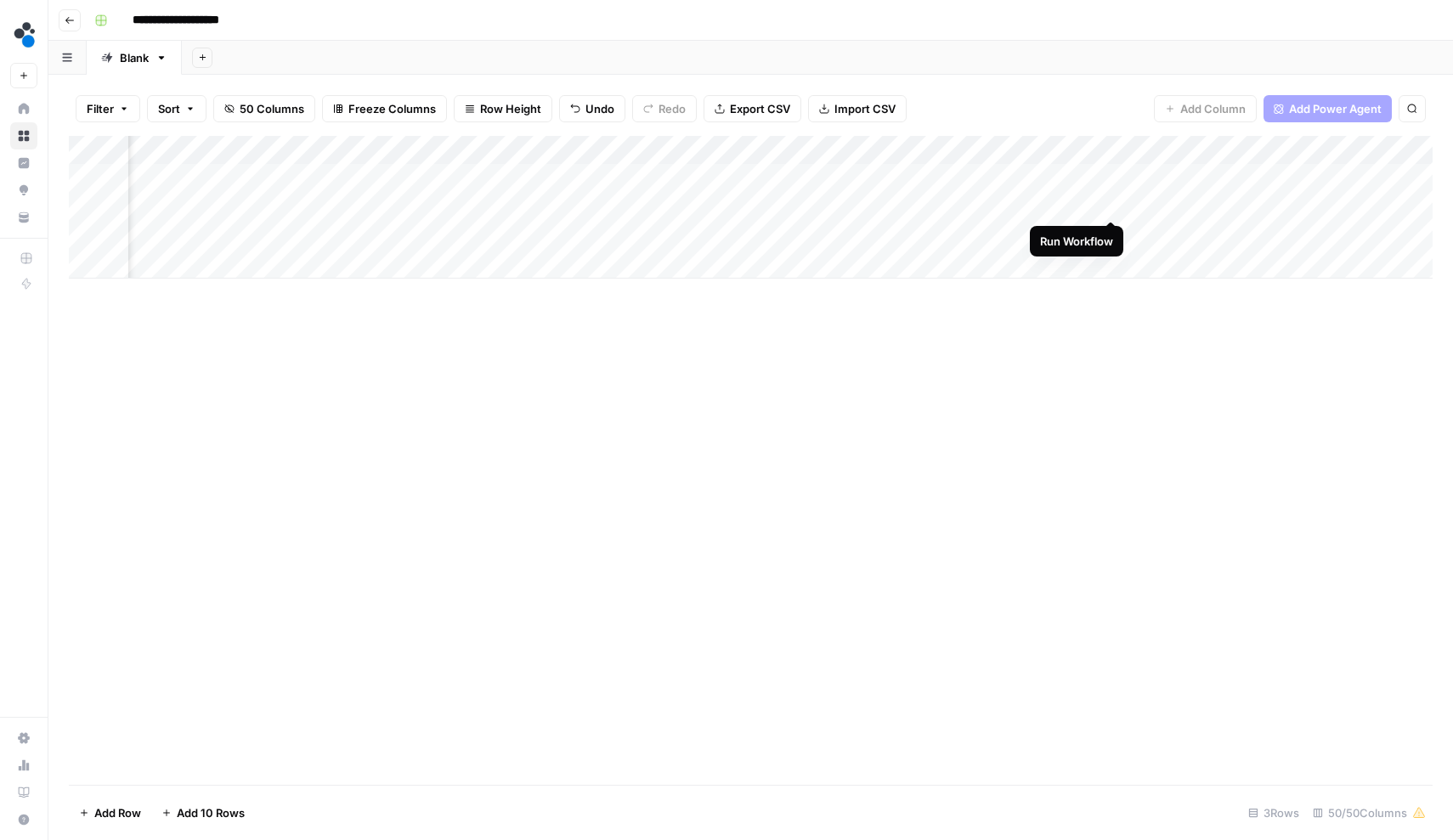
click at [1112, 201] on div "Add Column" at bounding box center [751, 207] width 1364 height 142
click at [1111, 231] on div "Add Column" at bounding box center [751, 207] width 1364 height 142
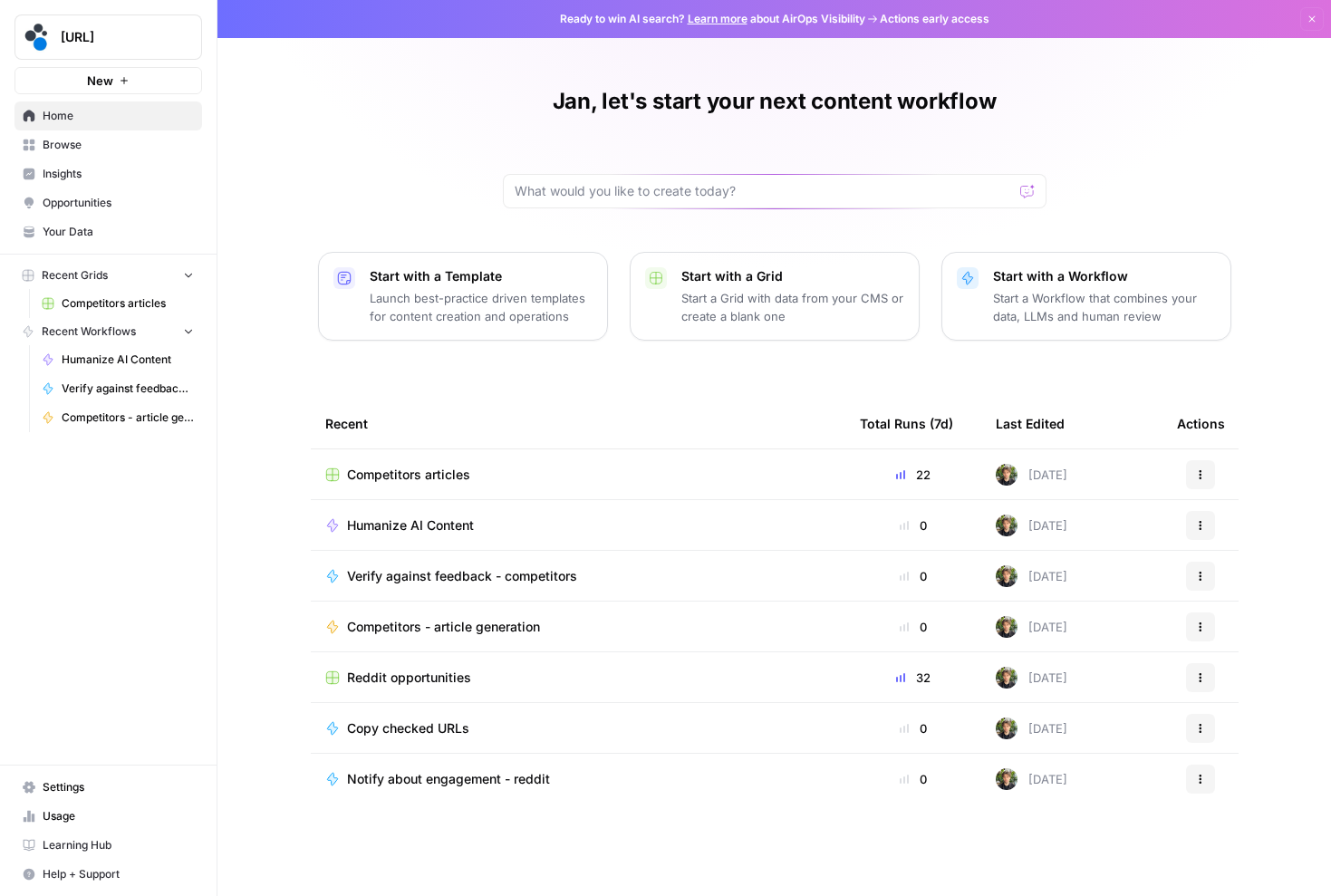
click at [123, 26] on button "[URL]" at bounding box center [109, 37] width 187 height 45
click at [461, 50] on div "Jan, let's start your next content workflow Start with a Template Launch best-p…" at bounding box center [774, 448] width 1114 height 896
